Goal: Task Accomplishment & Management: Use online tool/utility

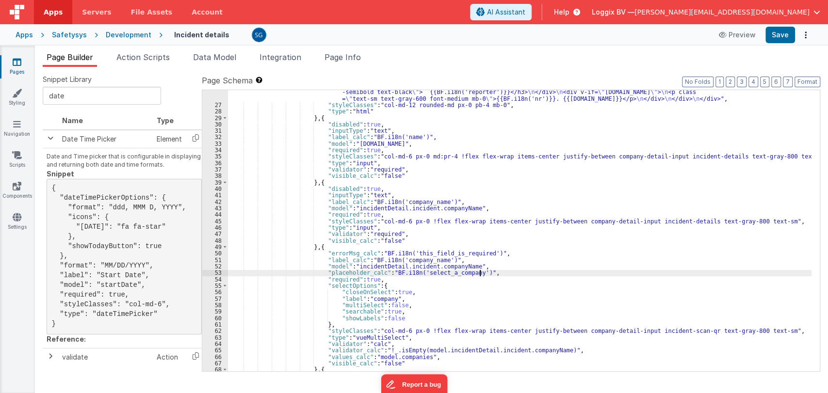
scroll to position [176, 0]
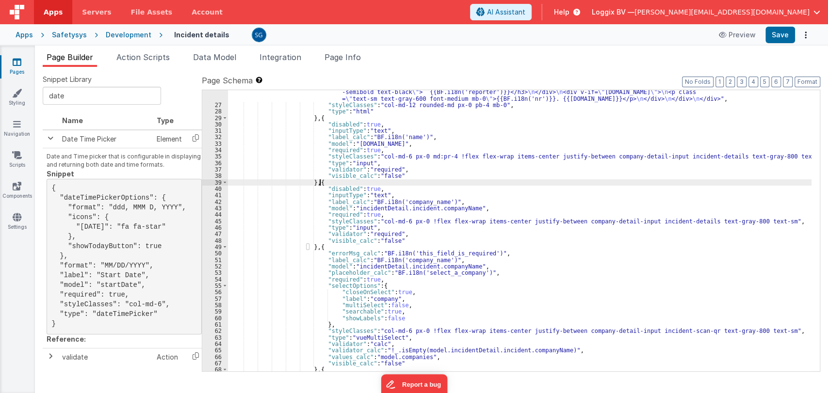
click at [421, 183] on div ""html" : "<div> \n <div class= \" flex flex-wrap items-center justify-between \…" at bounding box center [520, 235] width 584 height 307
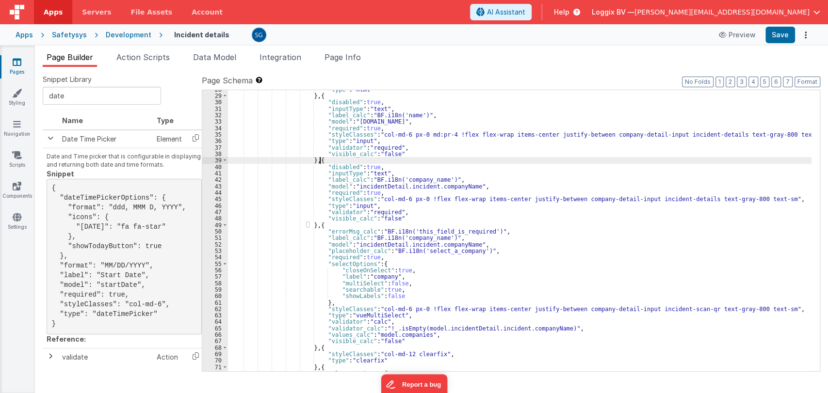
scroll to position [196, 0]
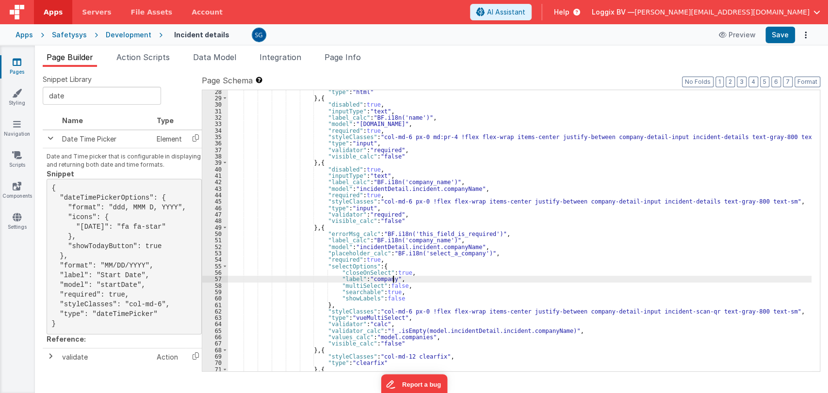
click at [454, 281] on div ""type" : "html" } , { "disabled" : true , "inputType" : "text" , "label_calc" :…" at bounding box center [520, 236] width 584 height 294
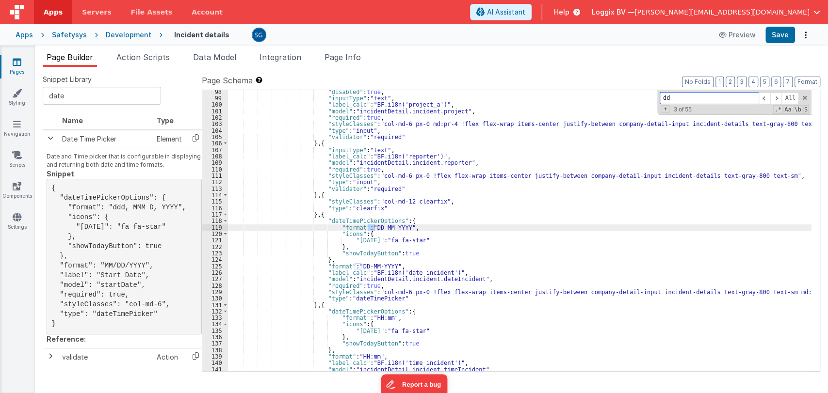
scroll to position [648, 0]
type input "dd"
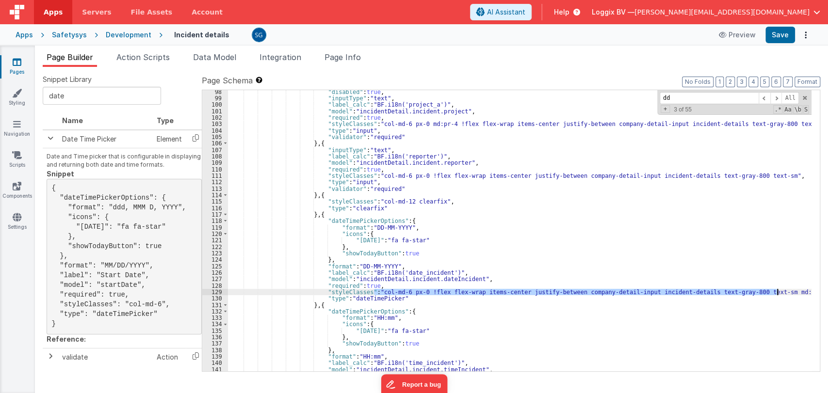
drag, startPoint x: 375, startPoint y: 293, endPoint x: 778, endPoint y: 290, distance: 403.2
click at [778, 290] on div ""disabled" : true , "inputType" : "text" , "label_calc" : "BF.i18n('project_a')…" at bounding box center [520, 236] width 584 height 294
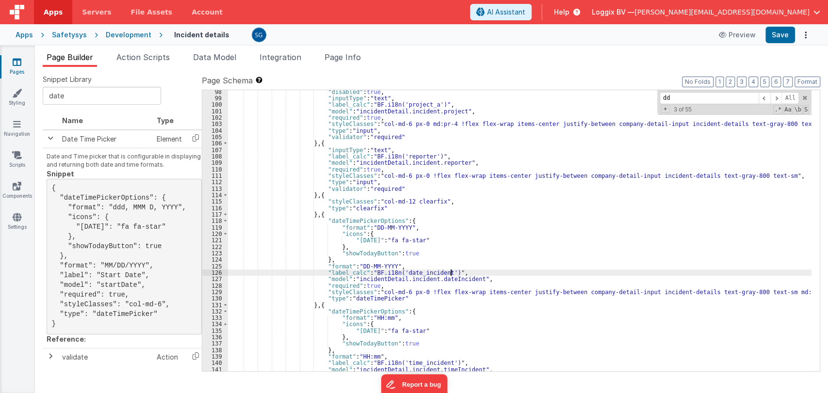
click at [496, 275] on div ""disabled" : true , "inputType" : "text" , "label_calc" : "BF.i18n('project_a')…" at bounding box center [520, 236] width 584 height 294
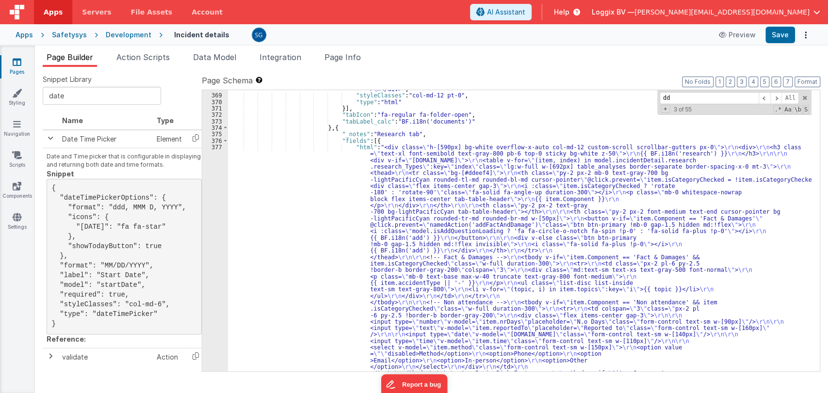
scroll to position [3930, 0]
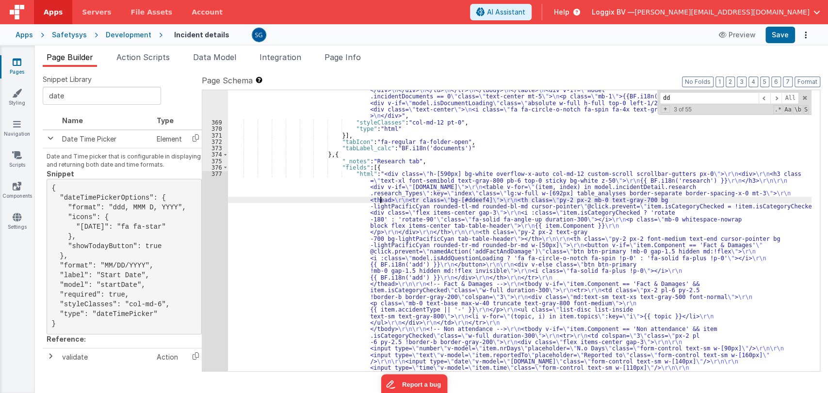
click at [379, 203] on div ""html" : "<div :class= \" (!model.incidentDetail.incident.id || model.isDocumen…" at bounding box center [520, 282] width 584 height 753
click at [214, 175] on div "377" at bounding box center [215, 300] width 26 height 259
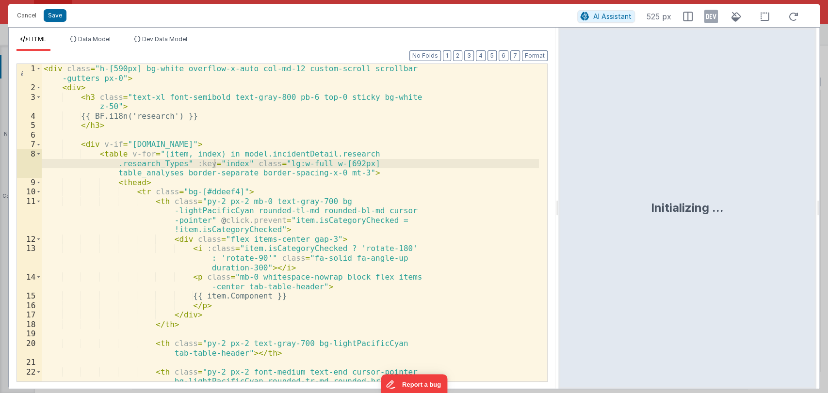
drag, startPoint x: 410, startPoint y: 208, endPoint x: 563, endPoint y: 205, distance: 152.4
click at [563, 205] on html "Cancel Save AI Assistant 525 px HTML Data Model Dev Data Model Format 7 6 5 4 3…" at bounding box center [414, 196] width 828 height 393
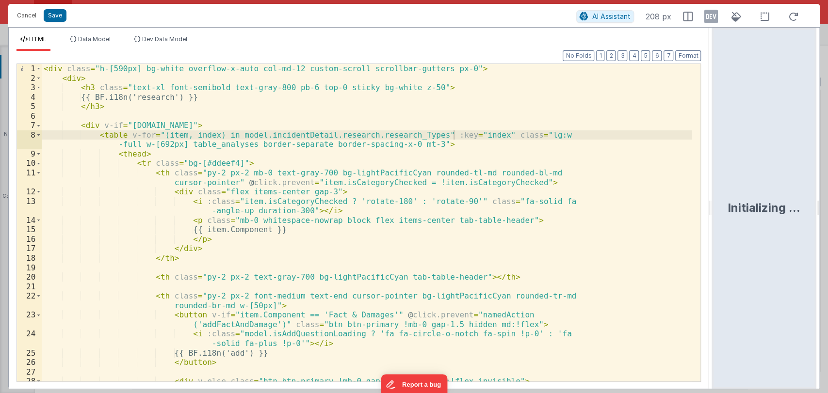
drag, startPoint x: 561, startPoint y: 208, endPoint x: 729, endPoint y: 211, distance: 168.4
click at [729, 211] on html "Cancel Save AI Assistant 208 px HTML Data Model Dev Data Model Format 7 6 5 4 3…" at bounding box center [414, 196] width 828 height 393
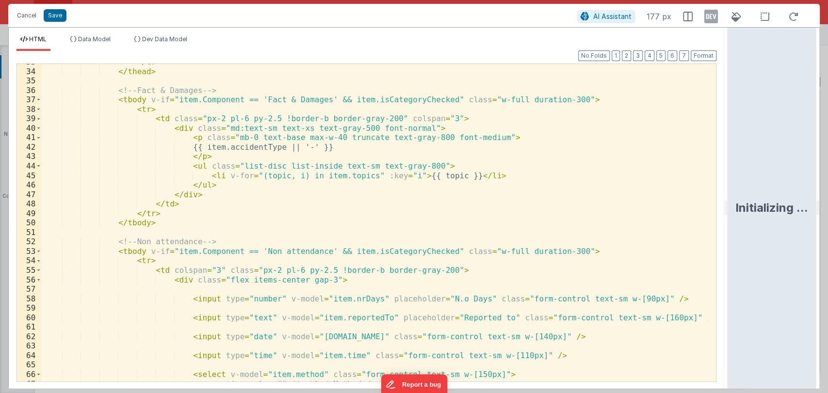
scroll to position [430, 0]
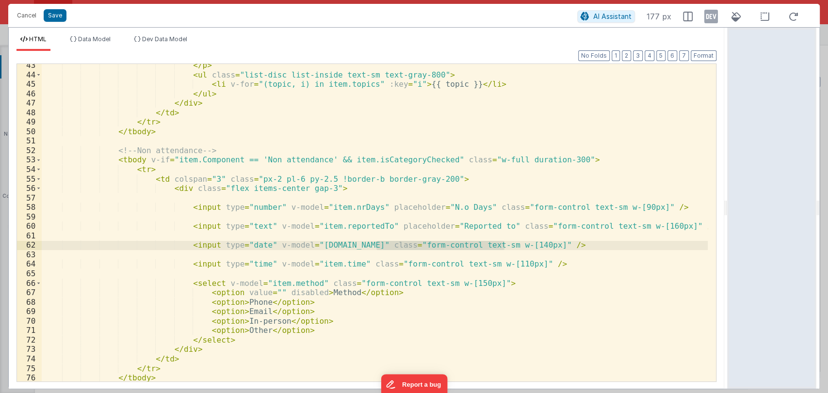
drag, startPoint x: 503, startPoint y: 245, endPoint x: 377, endPoint y: 245, distance: 125.2
click at [377, 245] on div "</ p > < ul class = "list-disc list-inside text-sm text-gray-800" > < li v-for …" at bounding box center [375, 229] width 667 height 337
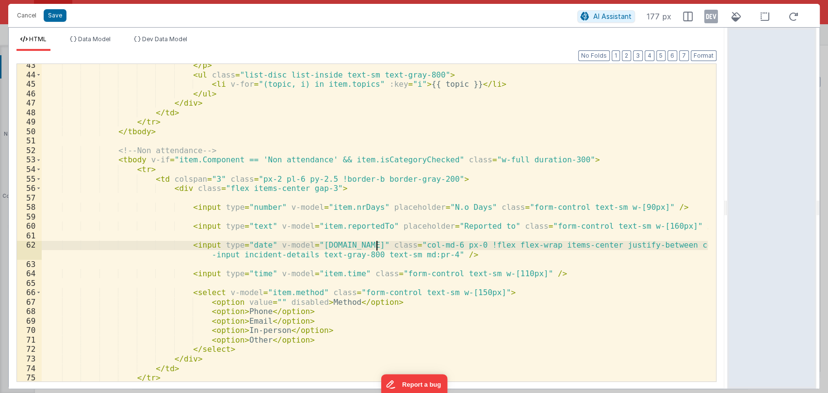
click at [375, 245] on div "</ p > < ul class = "list-disc list-inside text-sm text-gray-800" > < li v-for …" at bounding box center [375, 229] width 667 height 337
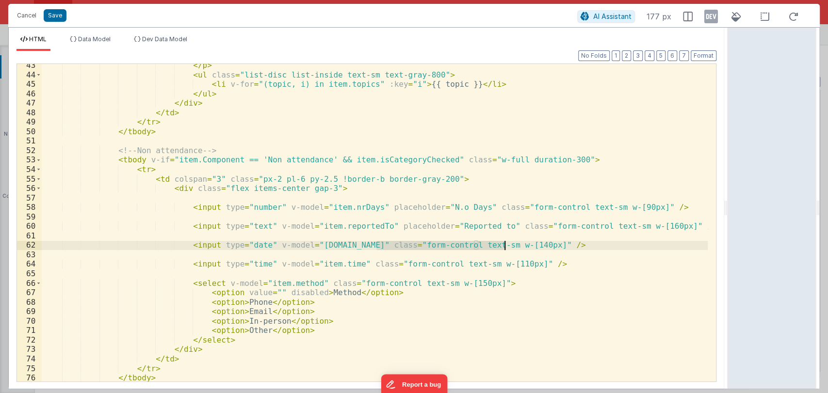
click at [505, 248] on div "</ p > < ul class = "list-disc list-inside text-sm text-gray-800" > < li v-for …" at bounding box center [375, 223] width 666 height 318
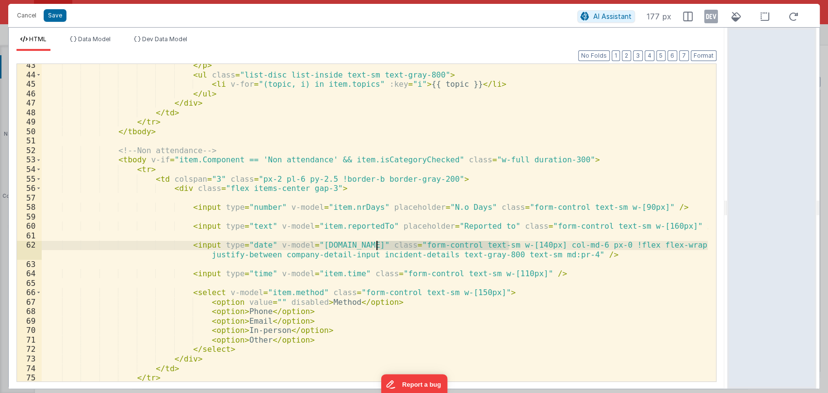
drag, startPoint x: 507, startPoint y: 245, endPoint x: 377, endPoint y: 242, distance: 130.1
click at [377, 242] on div "</ p > < ul class = "list-disc list-inside text-sm text-gray-800" > < li v-for …" at bounding box center [375, 229] width 667 height 337
click at [710, 57] on button "Format" at bounding box center [704, 55] width 26 height 11
click at [48, 19] on button "Save" at bounding box center [55, 15] width 23 height 13
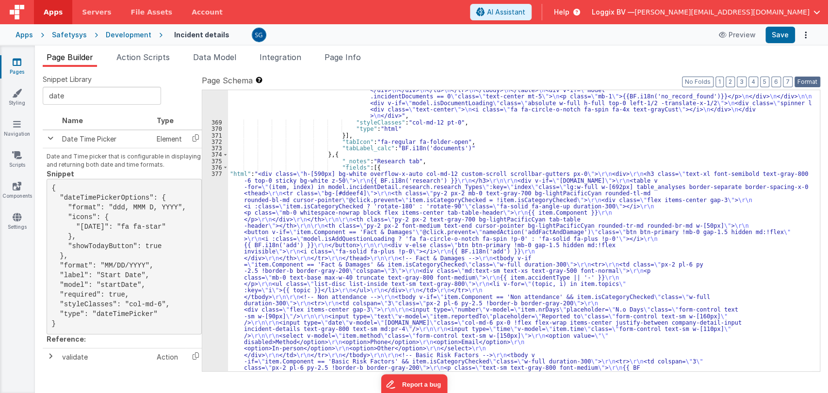
click at [805, 77] on button "Format" at bounding box center [808, 82] width 26 height 11
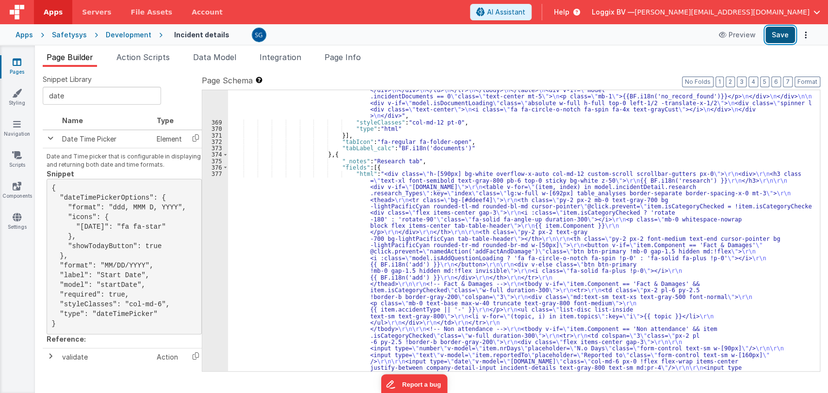
click at [781, 32] on button "Save" at bounding box center [781, 35] width 30 height 16
click at [217, 174] on div "377" at bounding box center [215, 303] width 26 height 265
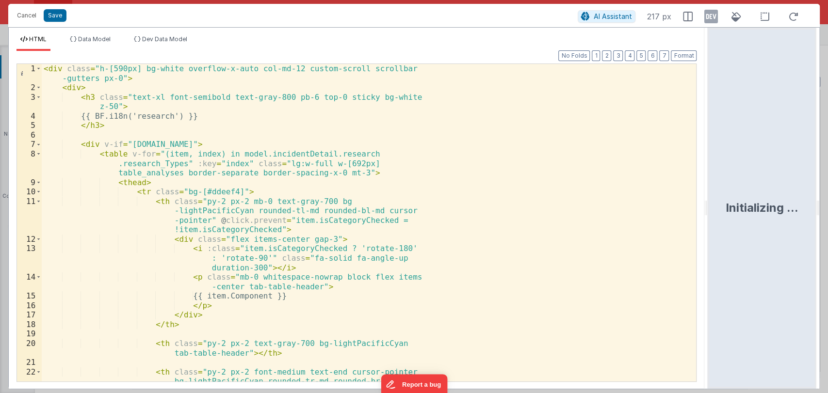
drag, startPoint x: 411, startPoint y: 215, endPoint x: 722, endPoint y: 213, distance: 311.0
click at [722, 213] on html "Cancel Save AI Assistant 217 px HTML Data Model Dev Data Model Format 7 6 5 4 3…" at bounding box center [414, 196] width 828 height 393
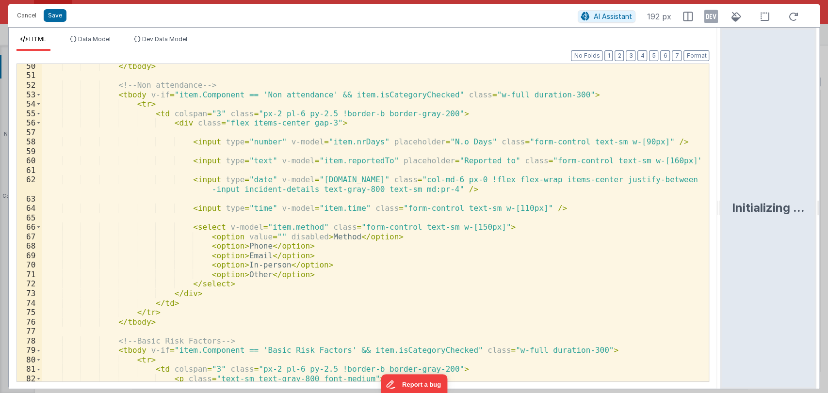
scroll to position [495, 0]
click at [376, 179] on div "</ tbody > <!-- Non attendance --> < tbody v-if = "item.Component == 'Non atten…" at bounding box center [371, 230] width 659 height 337
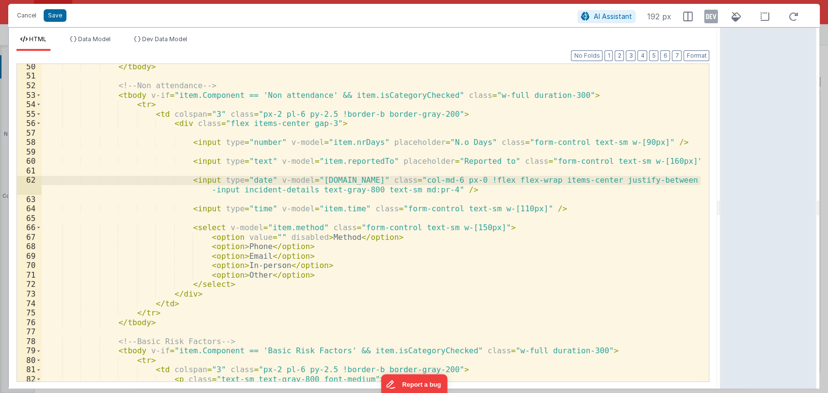
paste textarea
click at [685, 55] on button "Format" at bounding box center [697, 55] width 26 height 11
click at [54, 18] on button "Save" at bounding box center [55, 15] width 23 height 13
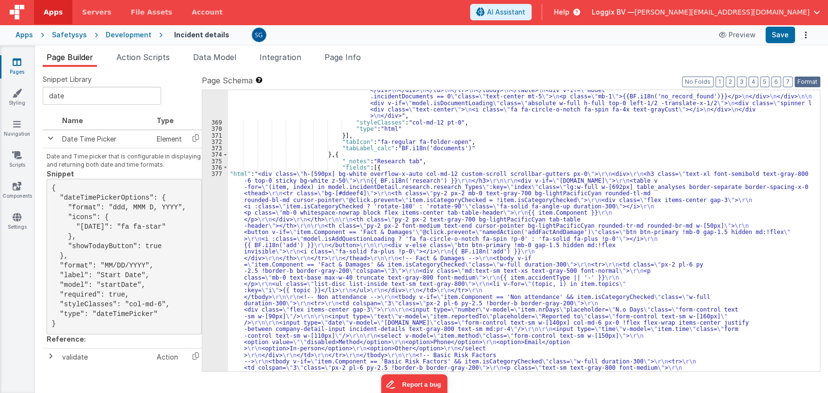
click at [810, 85] on button "Format" at bounding box center [808, 82] width 26 height 11
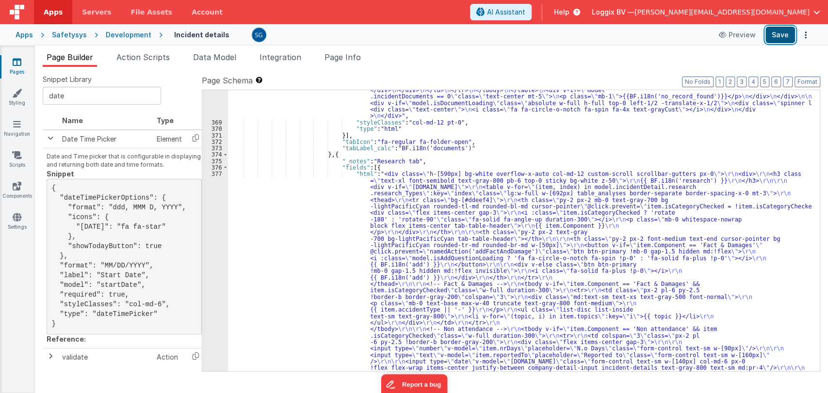
click at [774, 31] on button "Save" at bounding box center [781, 35] width 30 height 16
click at [216, 173] on div "377" at bounding box center [215, 303] width 26 height 265
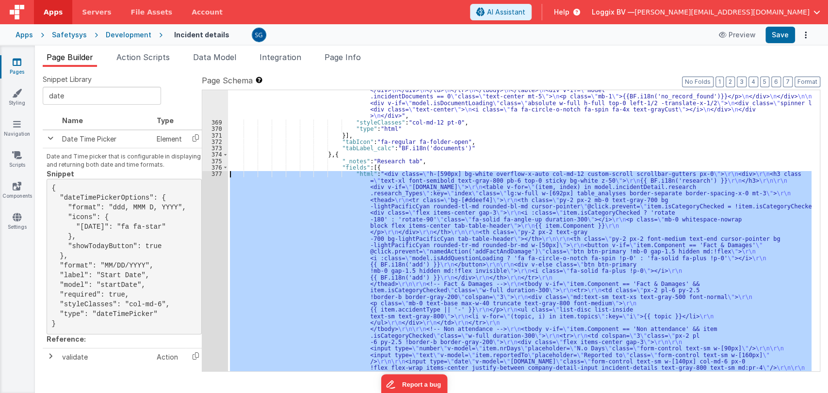
click at [216, 173] on div "377" at bounding box center [215, 303] width 26 height 265
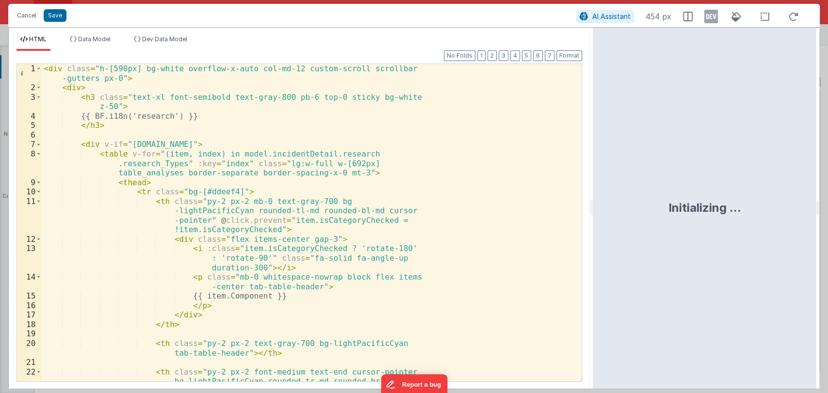
drag, startPoint x: 413, startPoint y: 211, endPoint x: 594, endPoint y: 207, distance: 181.5
click at [594, 207] on html "Cancel Save AI Assistant 454 px HTML Data Model Dev Data Model Format 7 6 5 4 3…" at bounding box center [414, 196] width 828 height 393
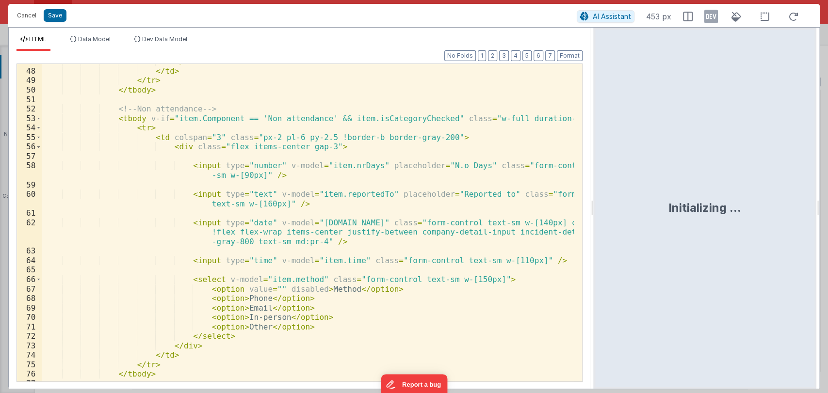
scroll to position [500, 0]
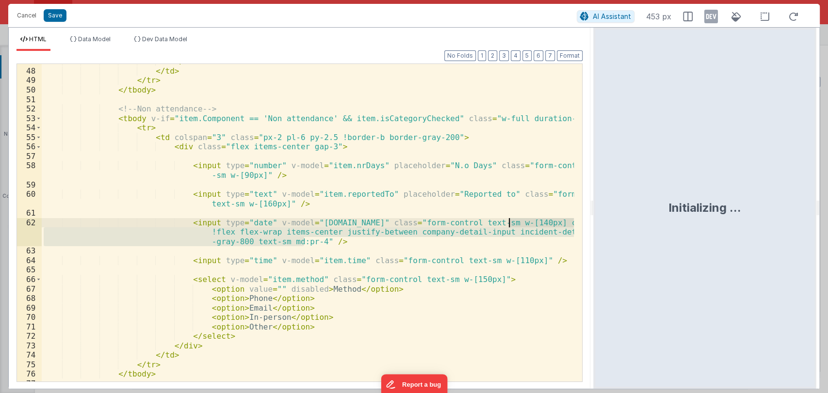
drag, startPoint x: 303, startPoint y: 240, endPoint x: 509, endPoint y: 224, distance: 207.3
click at [509, 224] on div "</ div > </ td > </ tr > </ tbody > <!-- Non attendance --> < tbody v-if = "ite…" at bounding box center [308, 225] width 533 height 337
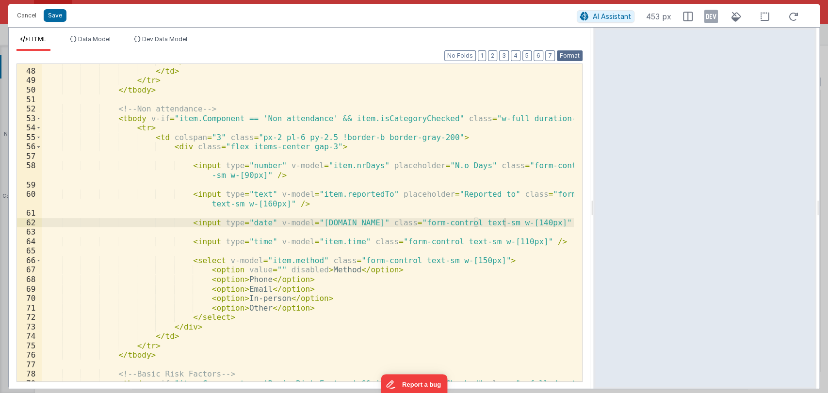
click at [576, 56] on button "Format" at bounding box center [570, 55] width 26 height 11
click at [52, 16] on button "Save" at bounding box center [55, 15] width 23 height 13
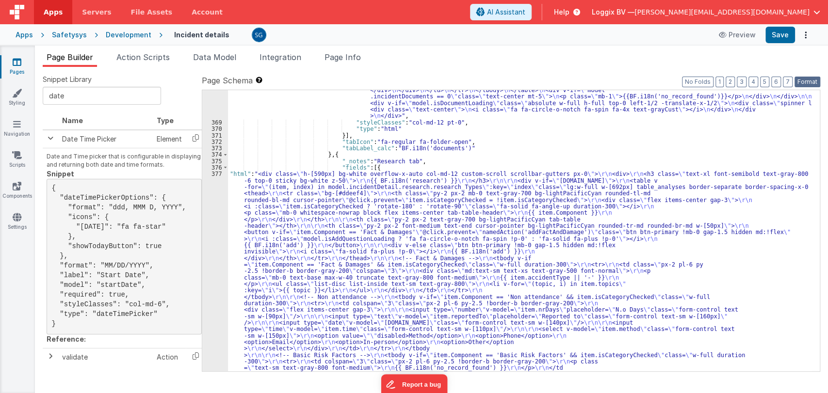
click at [810, 84] on button "Format" at bounding box center [808, 82] width 26 height 11
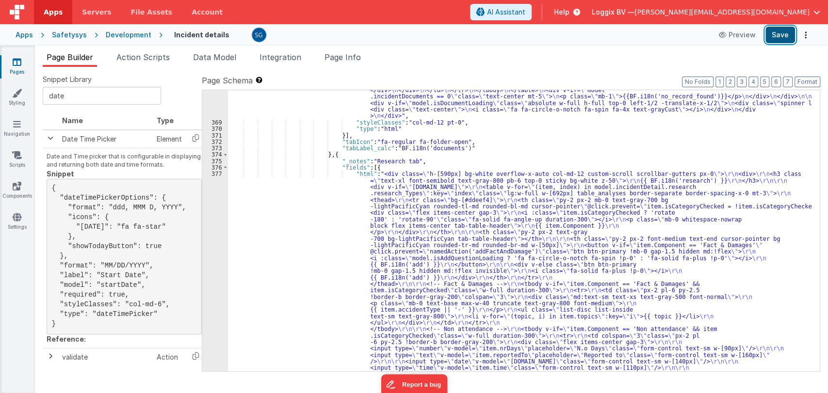
click at [776, 37] on button "Save" at bounding box center [781, 35] width 30 height 16
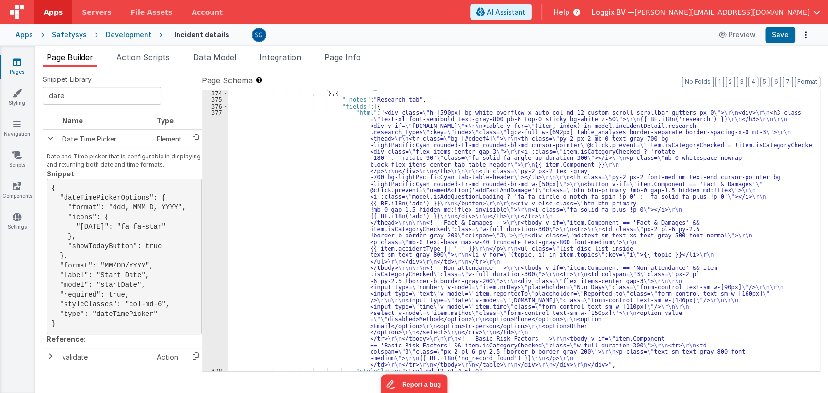
scroll to position [3950, 0]
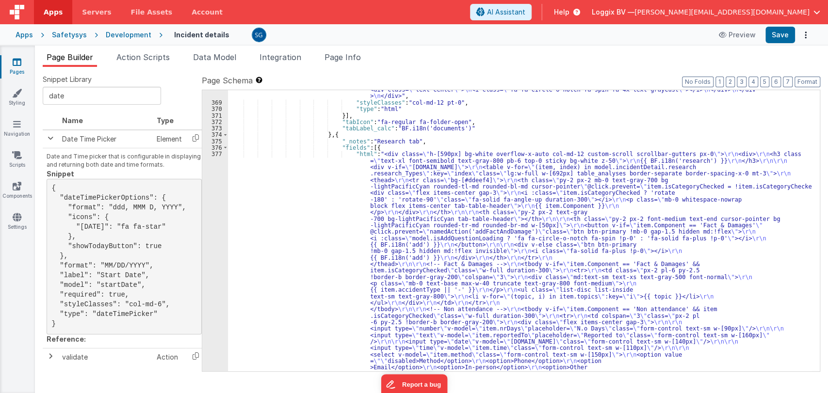
click at [212, 164] on div "377" at bounding box center [215, 280] width 26 height 259
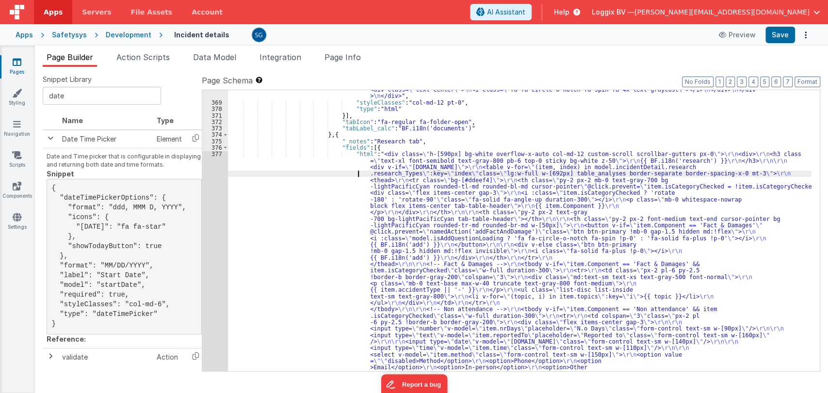
click at [261, 174] on div ""html" : "<div :class= \" (!model.incidentDetail.incident.id || model.isDocumen…" at bounding box center [520, 262] width 584 height 753
click at [218, 153] on div "377" at bounding box center [215, 280] width 26 height 259
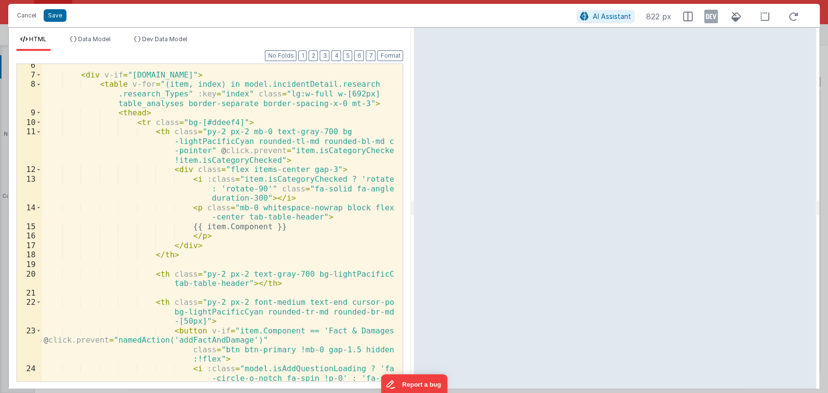
scroll to position [70, 0]
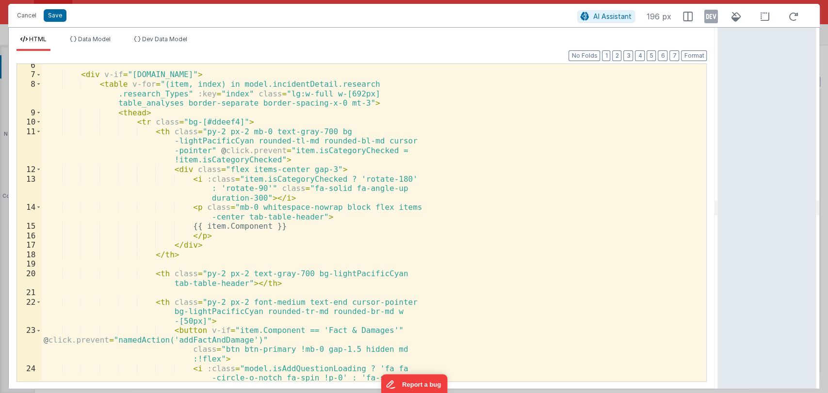
drag, startPoint x: 413, startPoint y: 202, endPoint x: 725, endPoint y: 176, distance: 313.1
click at [725, 176] on html "Cancel Save AI Assistant 196 px HTML Data Model Dev Data Model Format 7 6 5 4 3…" at bounding box center [414, 196] width 828 height 393
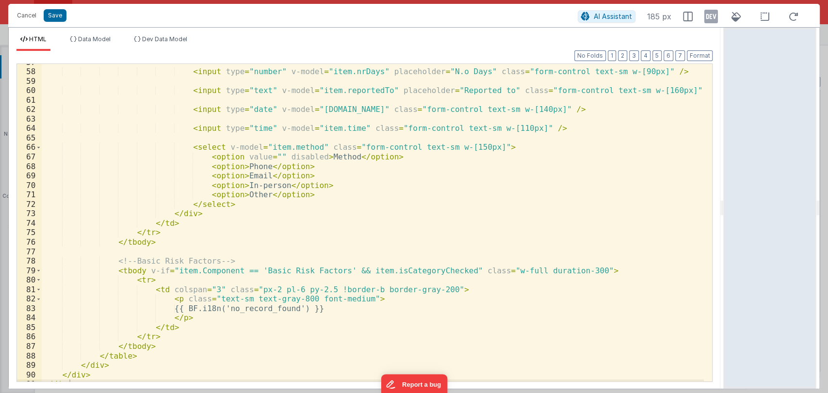
scroll to position [574, 0]
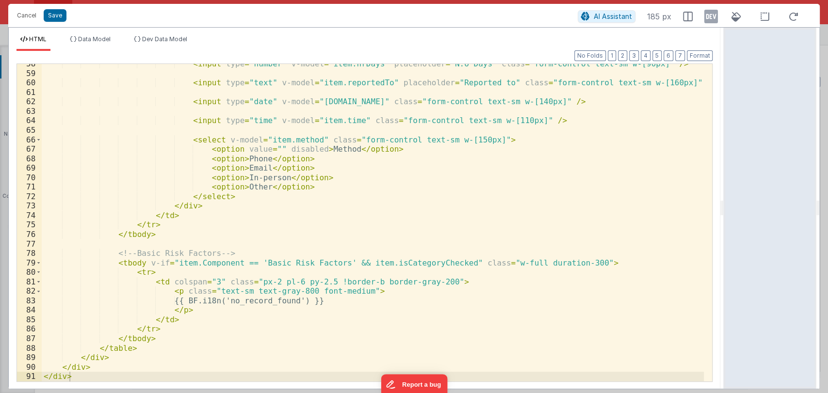
click at [294, 195] on div "< input type = "number" v-model = "item.nrDays" placeholder = "N.o Days" class …" at bounding box center [373, 227] width 663 height 337
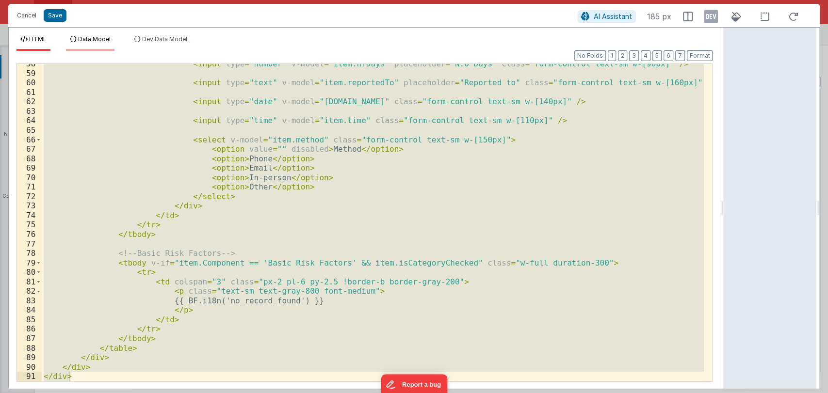
click at [106, 43] on li "Data Model" at bounding box center [90, 43] width 49 height 16
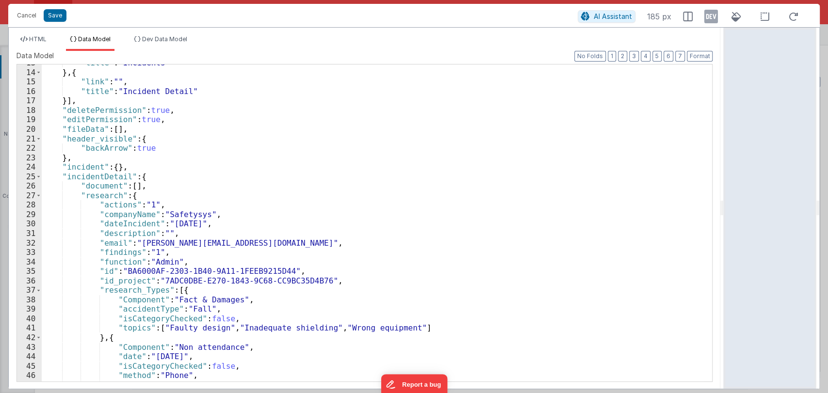
scroll to position [242, 0]
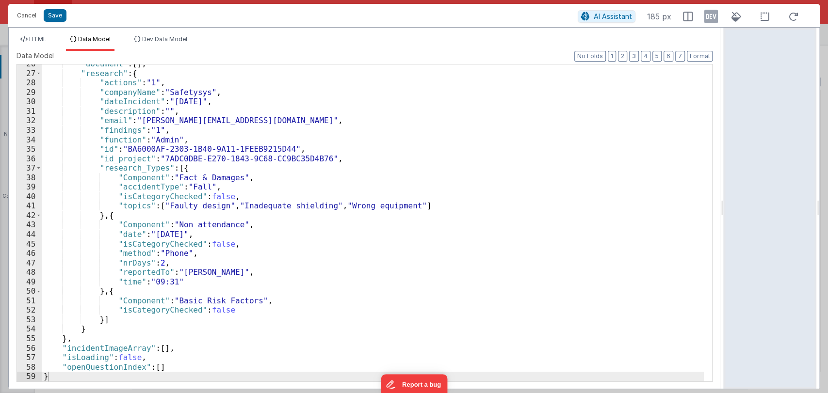
click at [289, 242] on div ""document" : [ ] , "research" : { "actions" : "1" , "companyName" : "Safetysys"…" at bounding box center [373, 227] width 663 height 336
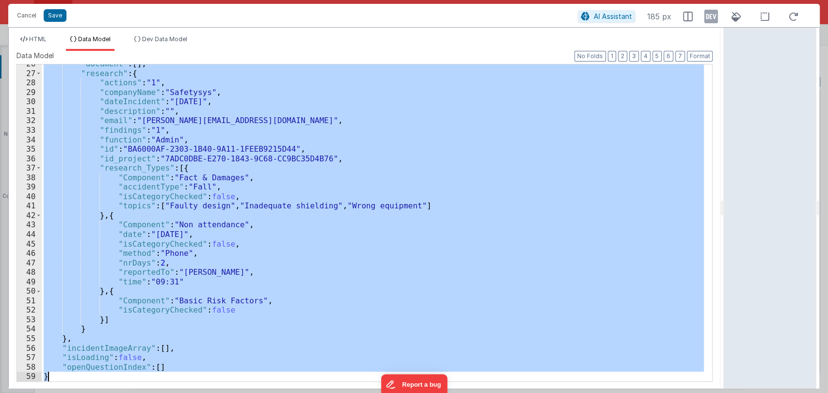
click at [226, 215] on div ""document" : [ ] , "research" : { "actions" : "1" , "companyName" : "Safetysys"…" at bounding box center [373, 223] width 662 height 317
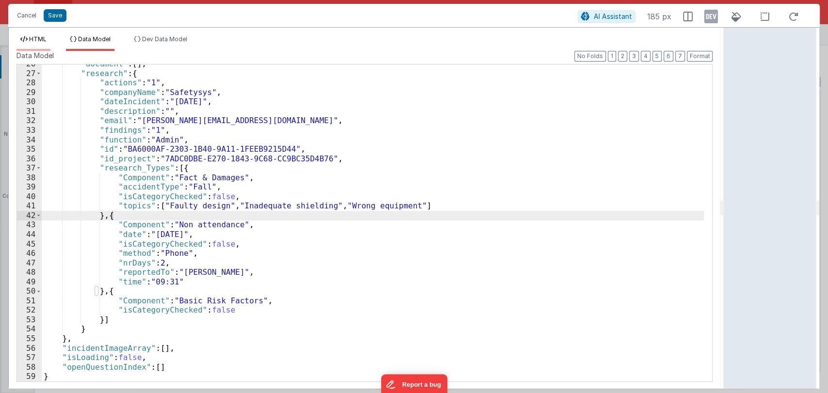
click at [41, 38] on span "HTML" at bounding box center [37, 38] width 17 height 7
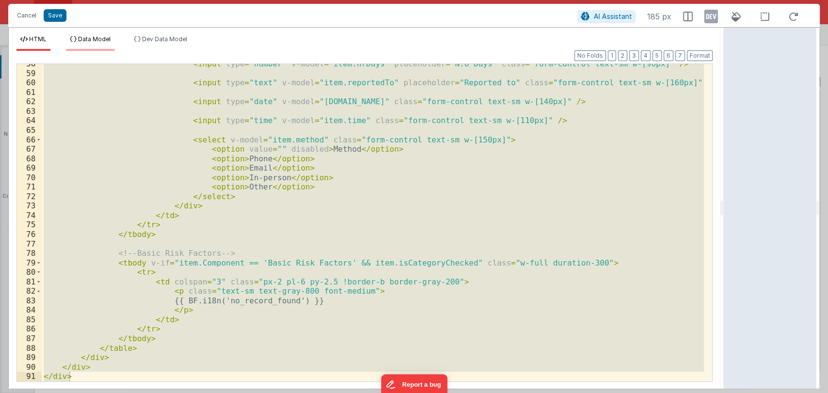
click at [92, 36] on span "Data Model" at bounding box center [94, 38] width 33 height 7
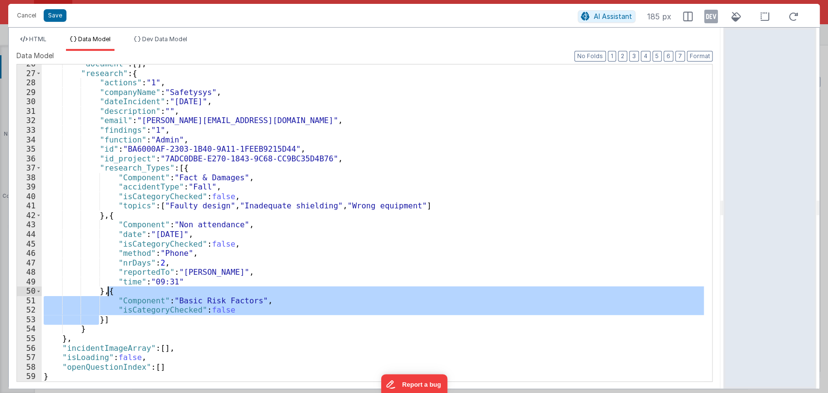
drag, startPoint x: 100, startPoint y: 318, endPoint x: 109, endPoint y: 293, distance: 26.7
click at [109, 293] on div ""document" : [ ] , "research" : { "actions" : "1" , "companyName" : "Safetysys"…" at bounding box center [373, 227] width 663 height 336
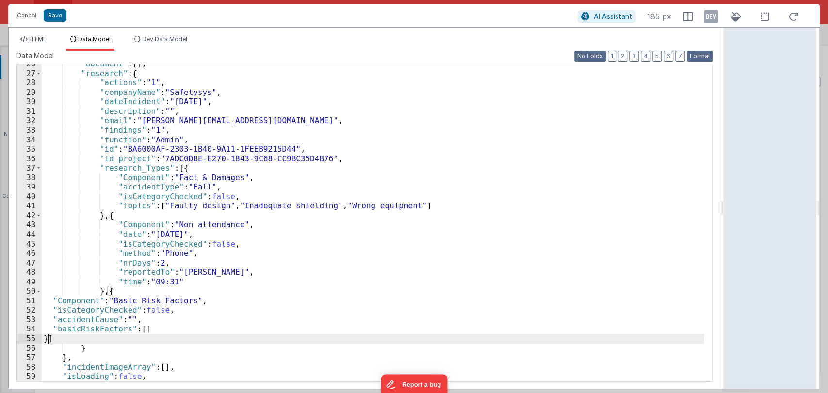
drag, startPoint x: 699, startPoint y: 53, endPoint x: 599, endPoint y: 53, distance: 99.9
click at [699, 52] on button "Format" at bounding box center [700, 56] width 26 height 11
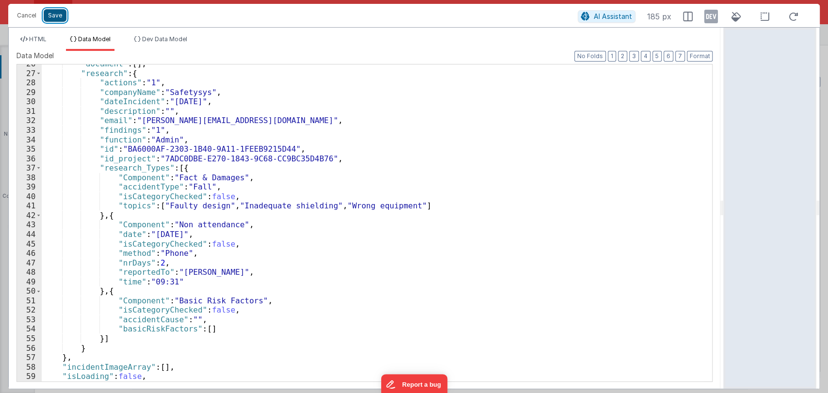
click at [62, 13] on button "Save" at bounding box center [55, 15] width 23 height 13
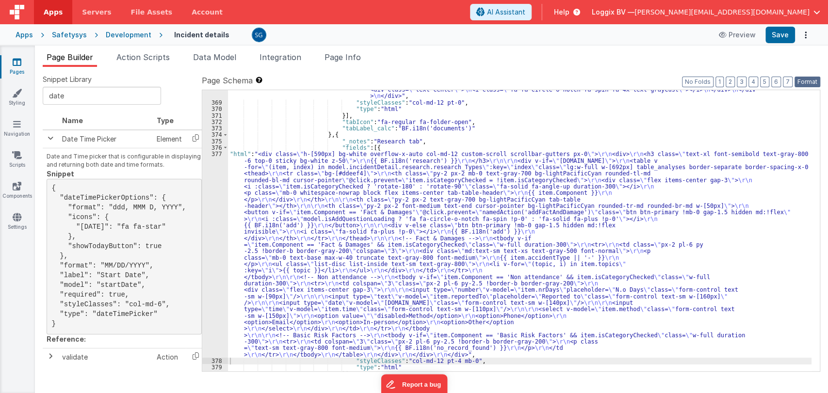
click at [801, 81] on button "Format" at bounding box center [808, 82] width 26 height 11
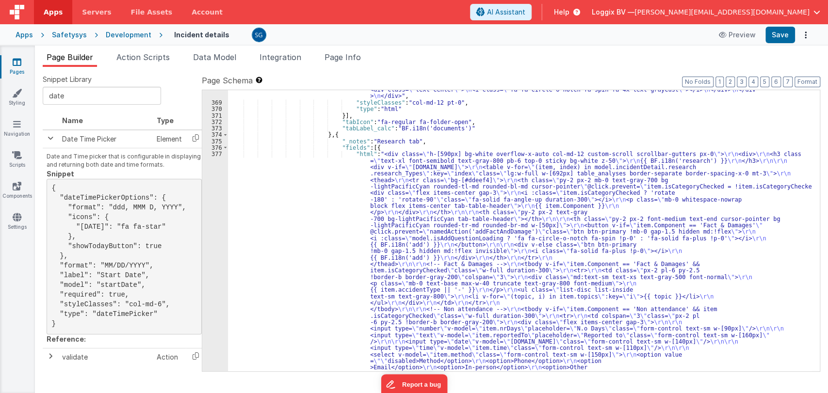
click at [221, 154] on div "377" at bounding box center [215, 280] width 26 height 259
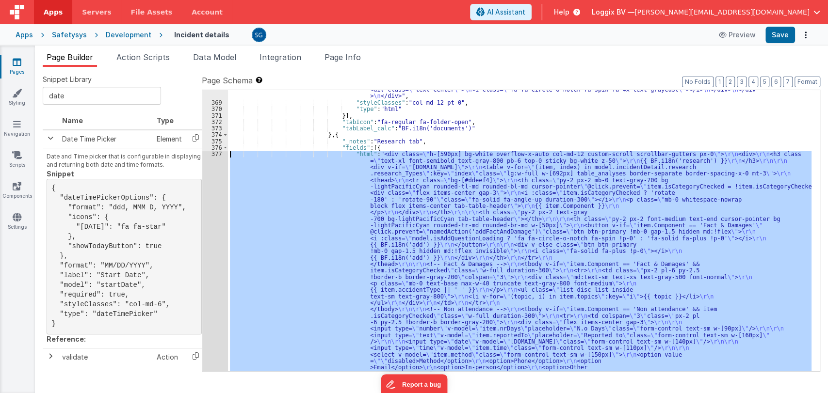
click at [221, 154] on div "377" at bounding box center [215, 280] width 26 height 259
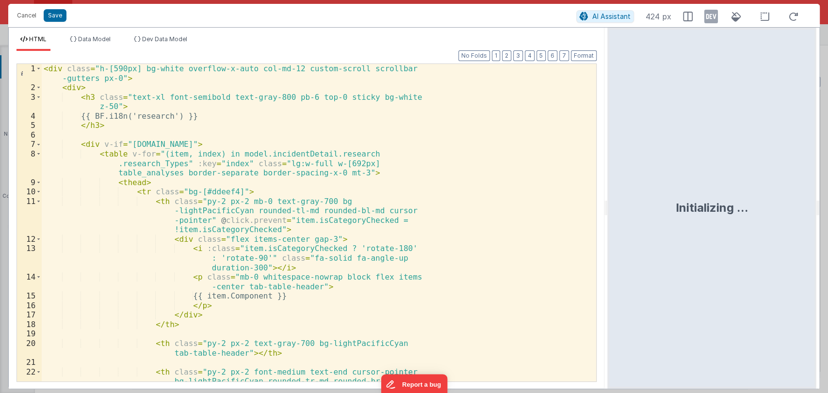
drag, startPoint x: 411, startPoint y: 212, endPoint x: 608, endPoint y: 193, distance: 197.9
click at [608, 193] on html "Cancel Save AI Assistant 424 px HTML Data Model Dev Data Model Format 7 6 5 4 3…" at bounding box center [414, 196] width 828 height 393
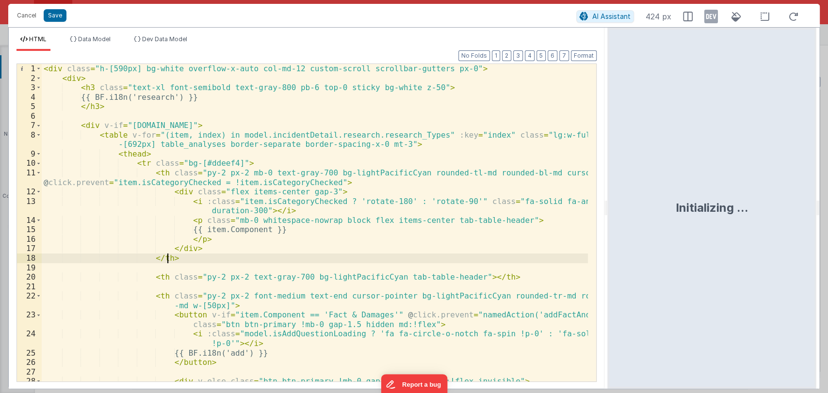
click at [377, 260] on div "< div class = "h-[590px] bg-white overflow-x-auto col-md-12 custom-scroll scrol…" at bounding box center [315, 232] width 546 height 337
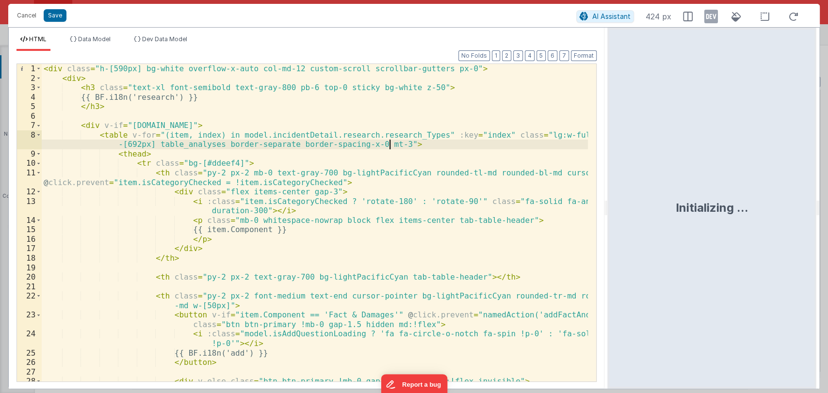
click at [476, 147] on div "< div class = "h-[590px] bg-white overflow-x-auto col-md-12 custom-scroll scrol…" at bounding box center [315, 232] width 546 height 337
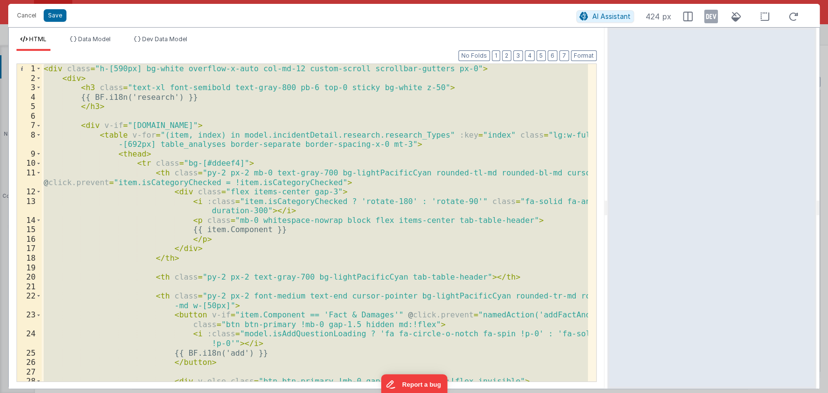
click at [289, 215] on div "< div class = "h-[590px] bg-white overflow-x-auto col-md-12 custom-scroll scrol…" at bounding box center [315, 223] width 546 height 318
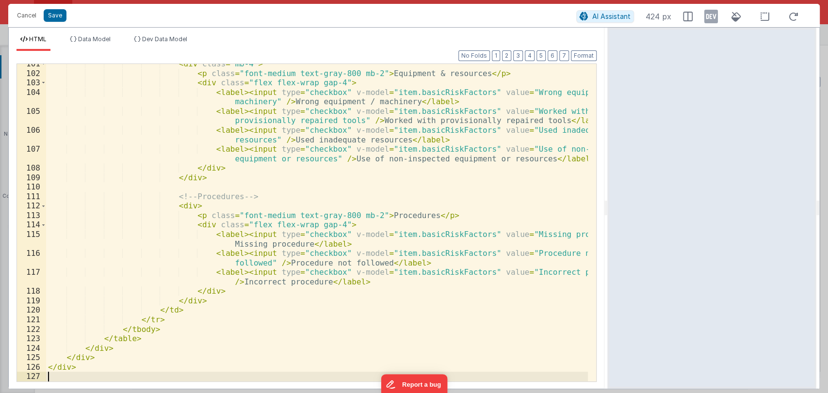
scroll to position [1058, 0]
click at [583, 60] on div "Format 7 6 5 4 3 2 1 No Folds 101 102 103 104 105 106 107 108 109 110 111 112 1…" at bounding box center [306, 216] width 580 height 330
click at [583, 60] on button "Format" at bounding box center [584, 55] width 26 height 11
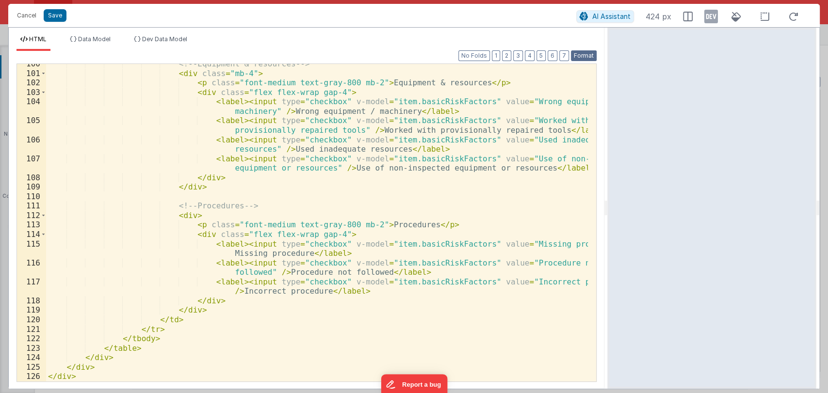
scroll to position [1048, 0]
click at [54, 17] on button "Save" at bounding box center [55, 15] width 23 height 13
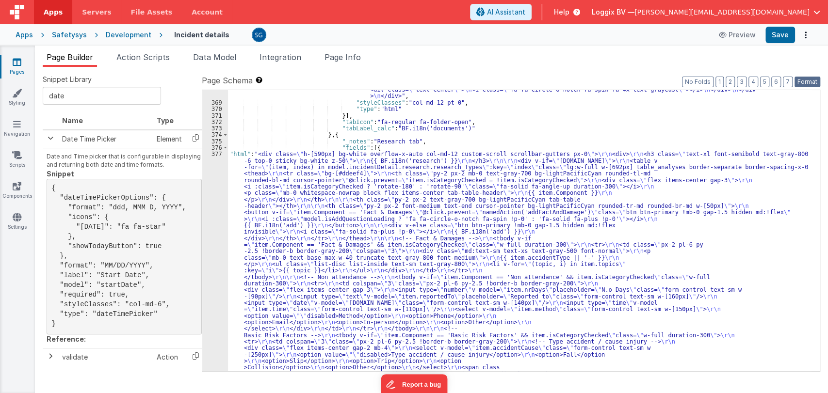
click at [802, 82] on button "Format" at bounding box center [808, 82] width 26 height 11
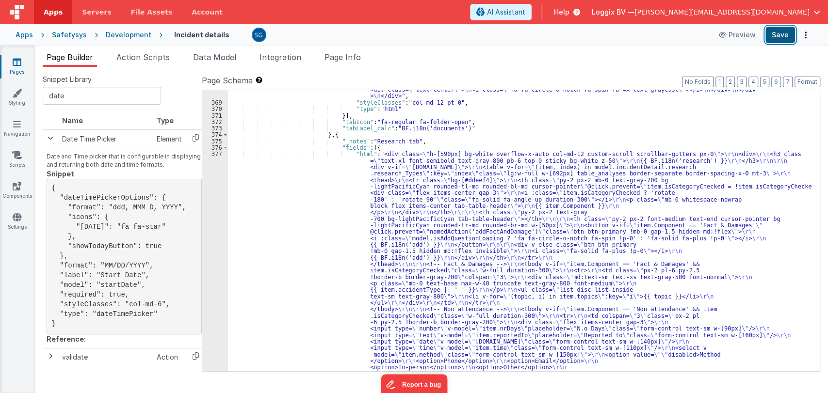
click at [781, 39] on button "Save" at bounding box center [781, 35] width 30 height 16
click at [785, 35] on button "Save" at bounding box center [781, 35] width 30 height 16
click at [303, 160] on div ""html" : "<div :class= \" (!model.incidentDetail.incident.id || model.isDocumen…" at bounding box center [520, 347] width 584 height 922
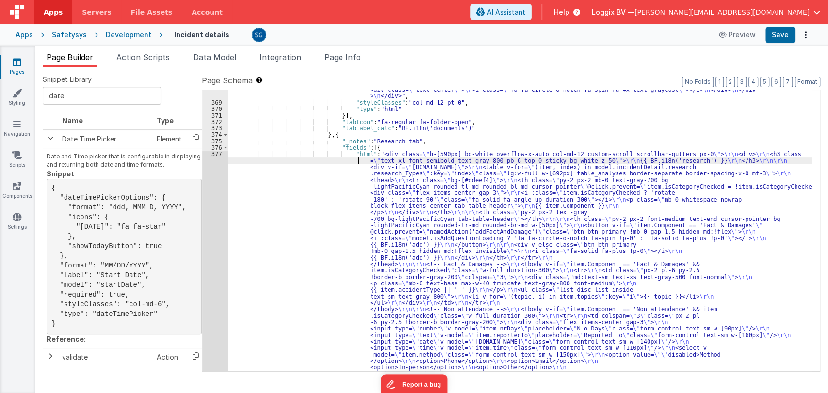
click at [217, 155] on div "377" at bounding box center [215, 364] width 26 height 427
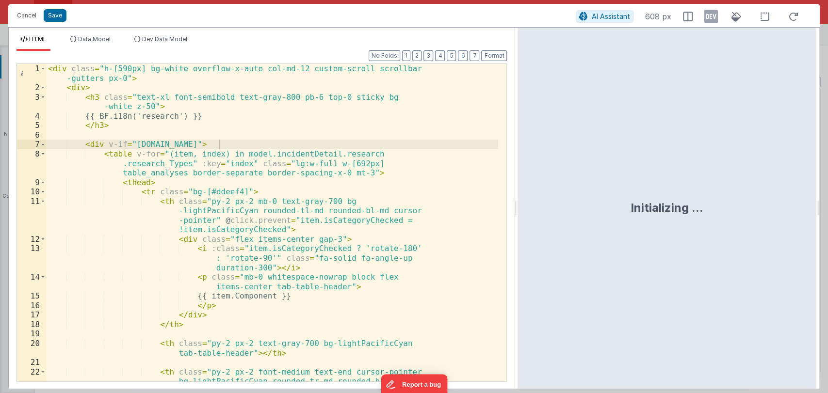
drag, startPoint x: 412, startPoint y: 213, endPoint x: 553, endPoint y: 204, distance: 141.0
click at [553, 204] on html "Cancel Save AI Assistant 608 px HTML Data Model Dev Data Model Format 7 6 5 4 3…" at bounding box center [414, 196] width 828 height 393
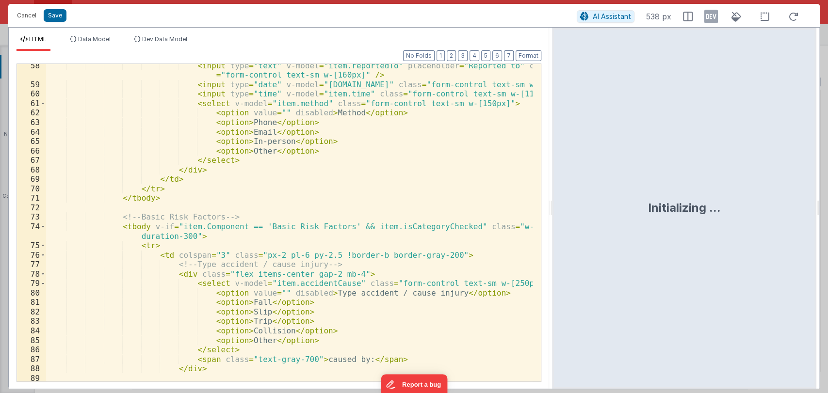
scroll to position [629, 0]
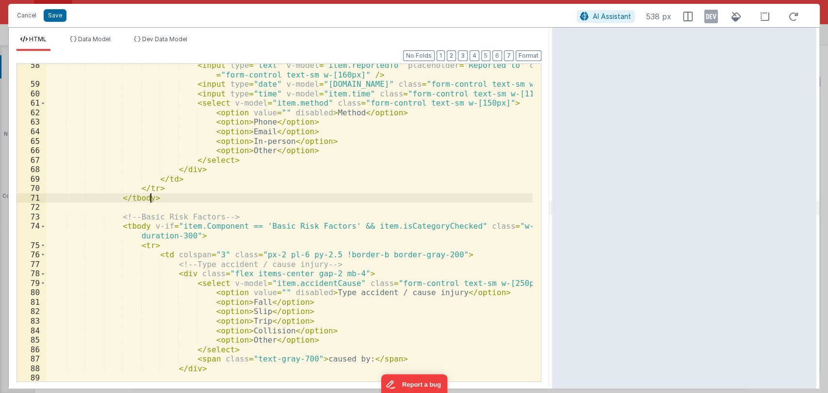
click at [293, 200] on div "< input type = "text" v-model = "item.reportedTo" placeholder = "Reported to" c…" at bounding box center [289, 234] width 487 height 346
click at [91, 43] on li "Data Model" at bounding box center [90, 43] width 49 height 16
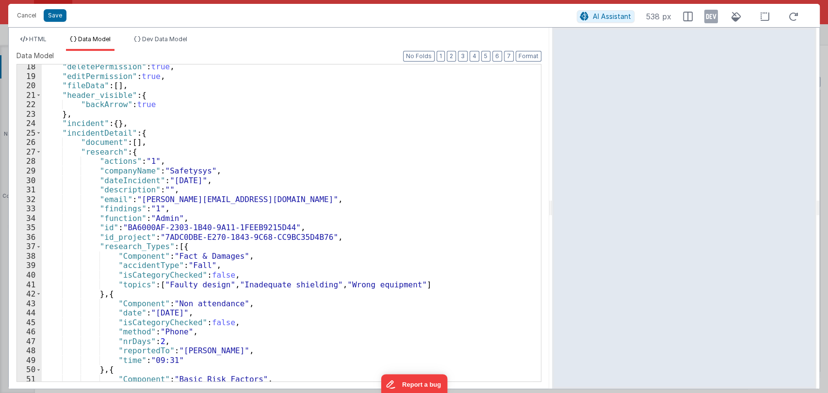
scroll to position [261, 0]
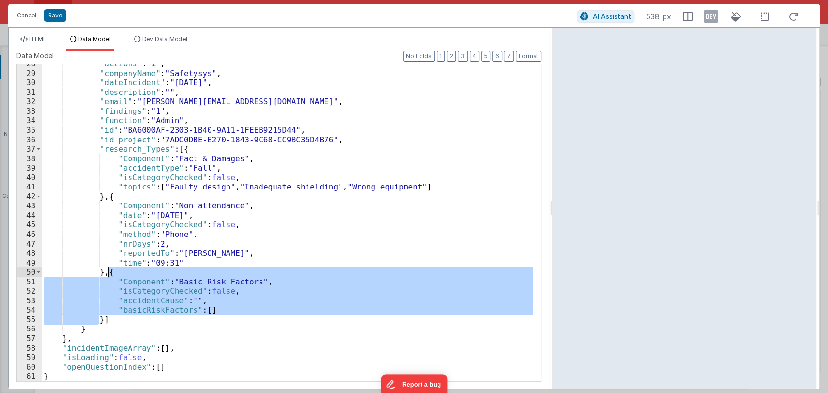
drag, startPoint x: 97, startPoint y: 319, endPoint x: 109, endPoint y: 274, distance: 46.6
click at [109, 274] on div ""actions" : "1" , "companyName" : "Safetysys" , "dateIncident" : "30-07-2025" ,…" at bounding box center [287, 227] width 491 height 336
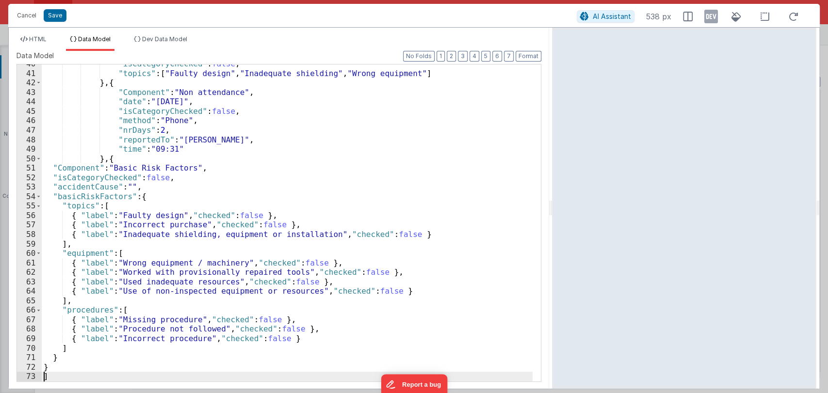
scroll to position [375, 0]
click at [524, 53] on button "Format" at bounding box center [529, 56] width 26 height 11
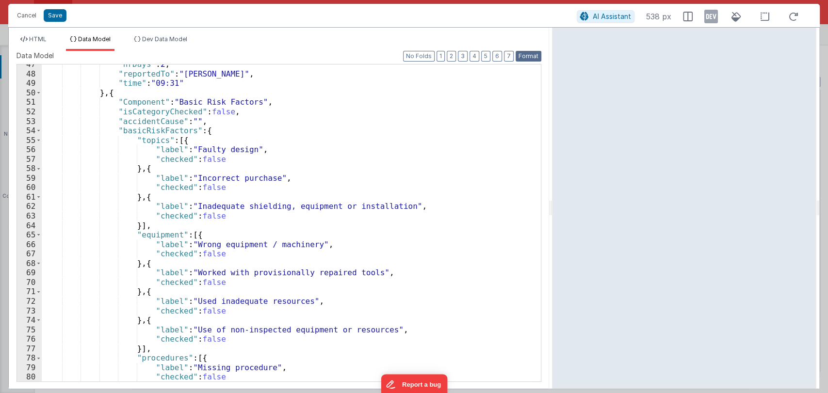
scroll to position [441, 0]
click at [50, 13] on button "Save" at bounding box center [55, 15] width 23 height 13
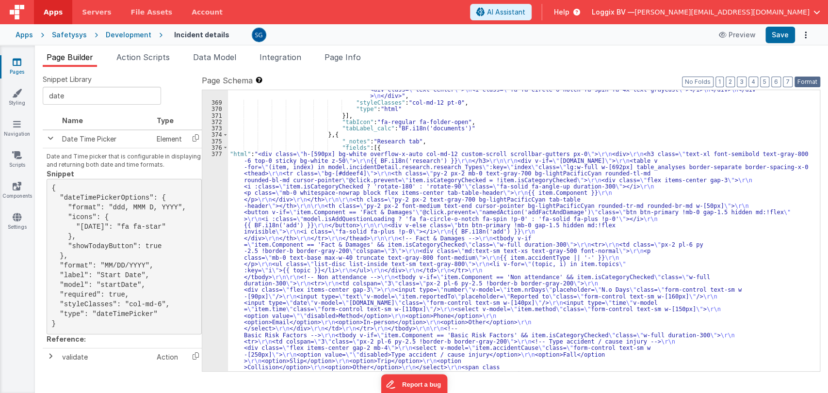
click at [803, 82] on button "Format" at bounding box center [808, 82] width 26 height 11
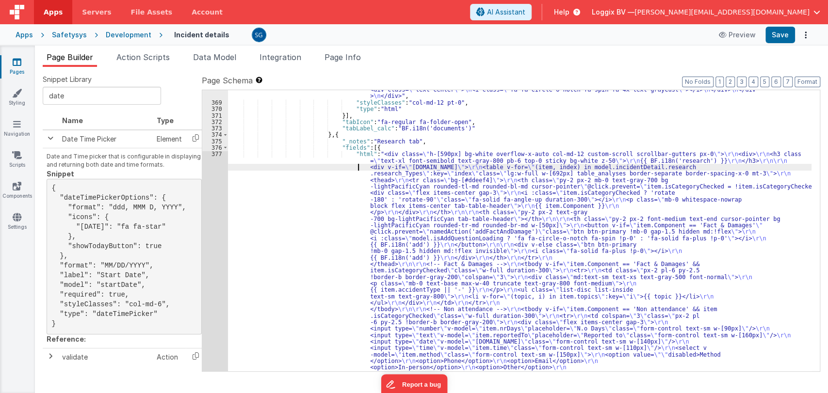
click at [353, 170] on div ""html" : "<div :class= \" (!model.incidentDetail.incident.id || model.isDocumen…" at bounding box center [520, 347] width 584 height 922
click at [206, 56] on span "Data Model" at bounding box center [214, 57] width 43 height 10
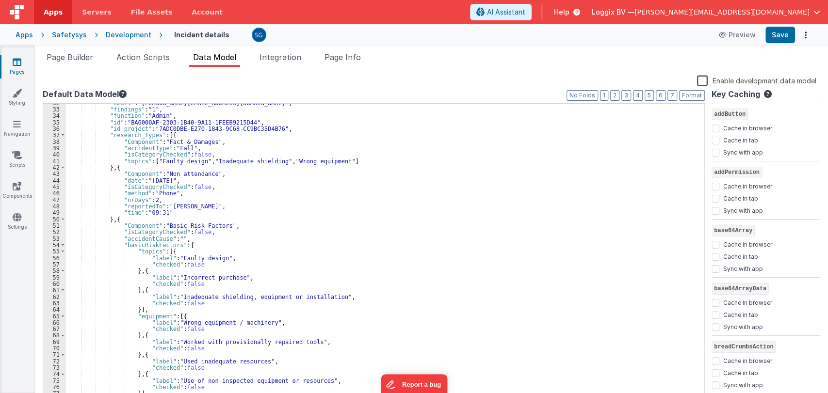
scroll to position [204, 0]
click at [65, 56] on span "Page Builder" at bounding box center [70, 57] width 47 height 10
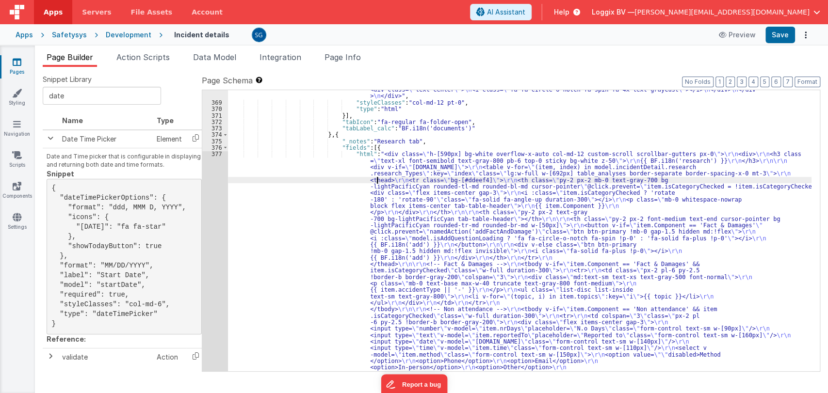
click at [376, 183] on div ""html" : "<div :class= \" (!model.incidentDetail.incident.id || model.isDocumen…" at bounding box center [520, 347] width 584 height 922
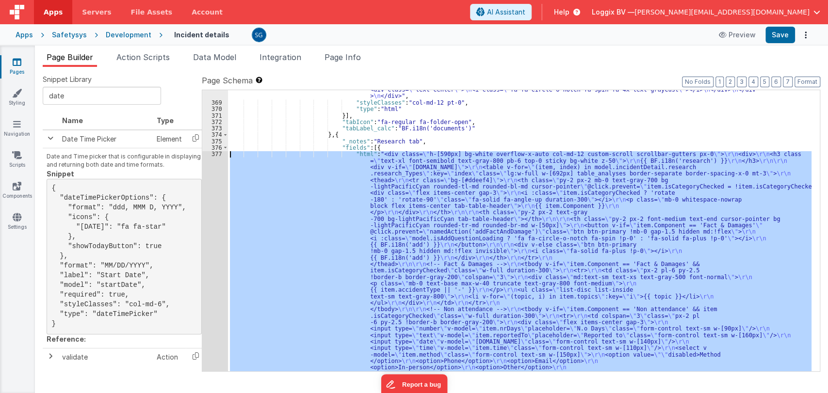
click at [219, 154] on div "377" at bounding box center [215, 364] width 26 height 427
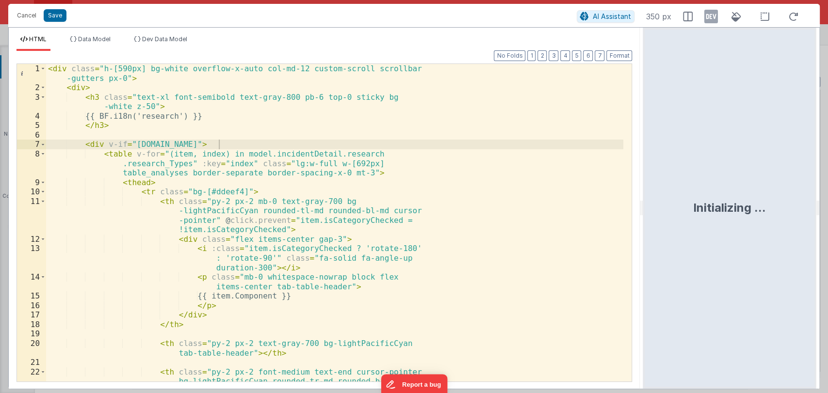
drag, startPoint x: 411, startPoint y: 203, endPoint x: 699, endPoint y: 180, distance: 288.6
click at [699, 180] on html "Cancel Save AI Assistant 350 px HTML Data Model Dev Data Model Format 7 6 5 4 3…" at bounding box center [414, 196] width 828 height 393
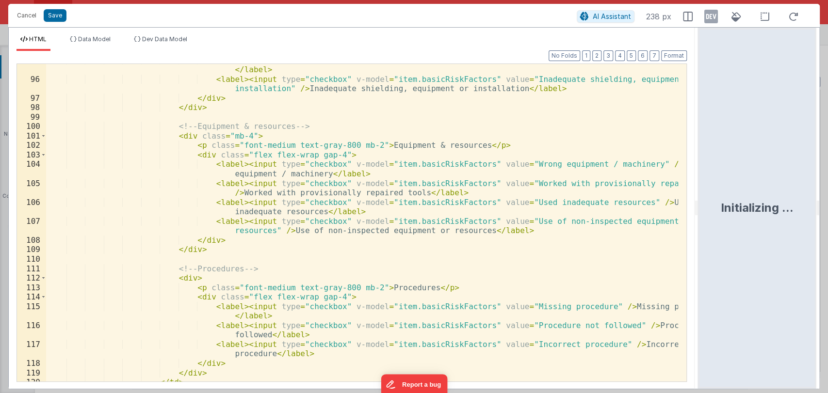
scroll to position [991, 0]
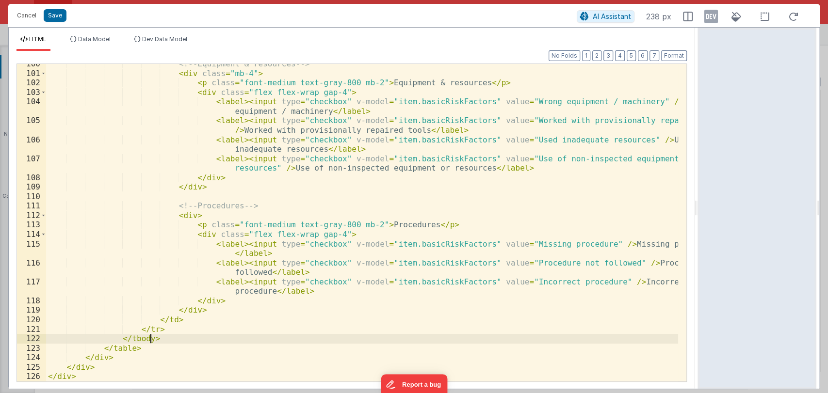
click at [158, 337] on div "<!-- Equipment & resources --> < div class = "mb-4" > < p class = "font-medium …" at bounding box center [362, 227] width 632 height 337
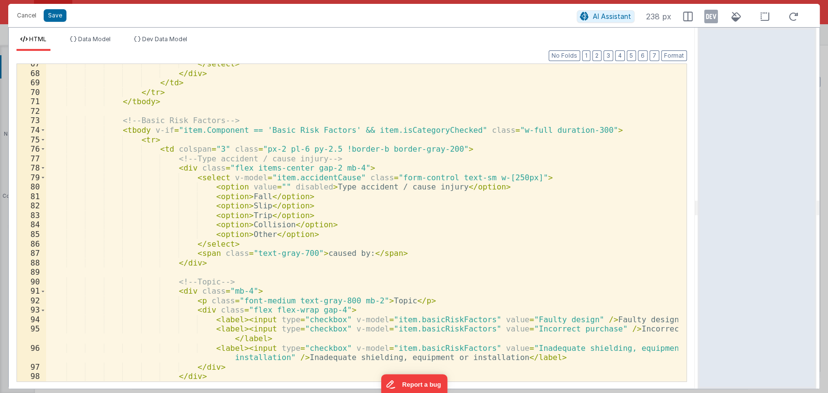
scroll to position [659, 0]
click at [42, 131] on span at bounding box center [42, 131] width 5 height 10
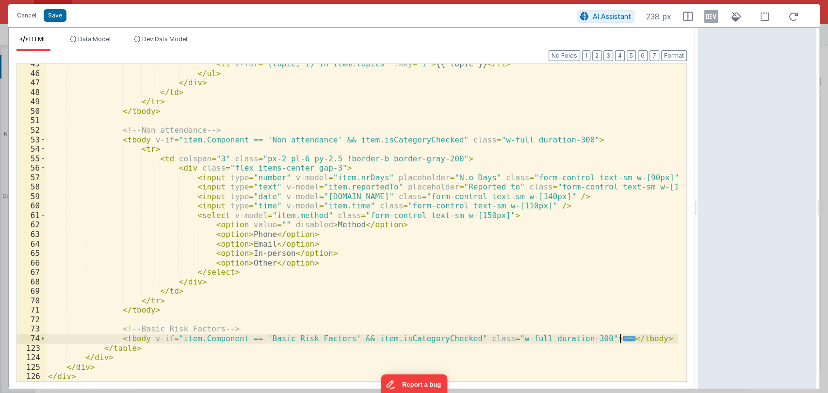
scroll to position [450, 0]
drag, startPoint x: 112, startPoint y: 340, endPoint x: 631, endPoint y: 338, distance: 519.1
click at [631, 338] on div "< li v-for = "(topic, i) in item.topics" :key = "i" > {{ topic }} </ li > </ ul…" at bounding box center [362, 227] width 632 height 337
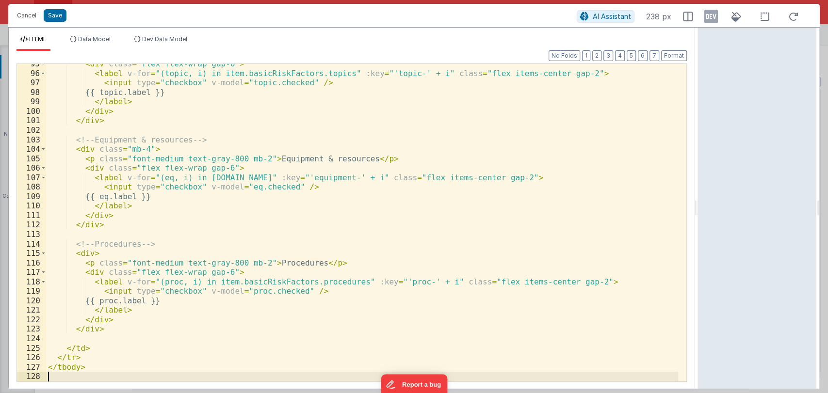
scroll to position [925, 0]
click at [667, 57] on button "Format" at bounding box center [674, 55] width 26 height 11
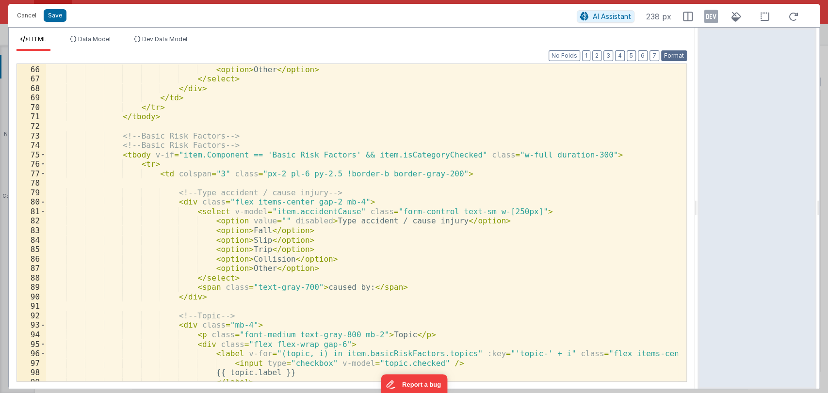
scroll to position [644, 0]
click at [56, 10] on button "Save" at bounding box center [55, 15] width 23 height 13
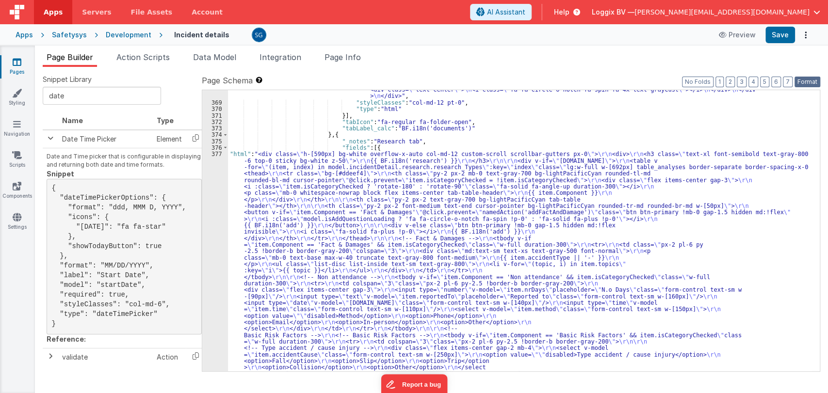
click at [811, 82] on button "Format" at bounding box center [808, 82] width 26 height 11
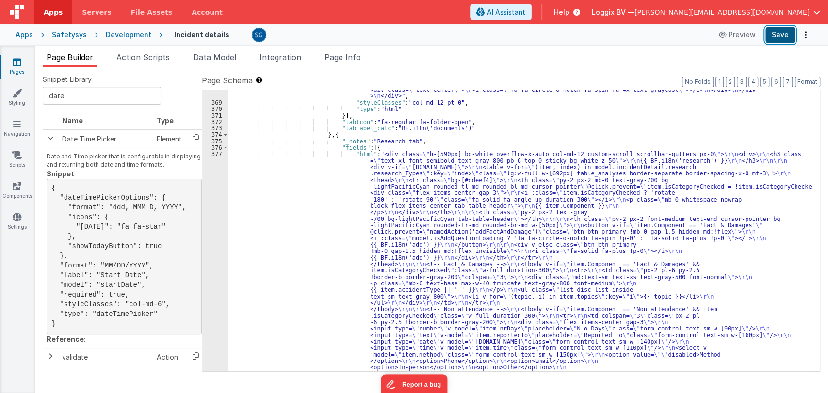
click at [777, 34] on button "Save" at bounding box center [781, 35] width 30 height 16
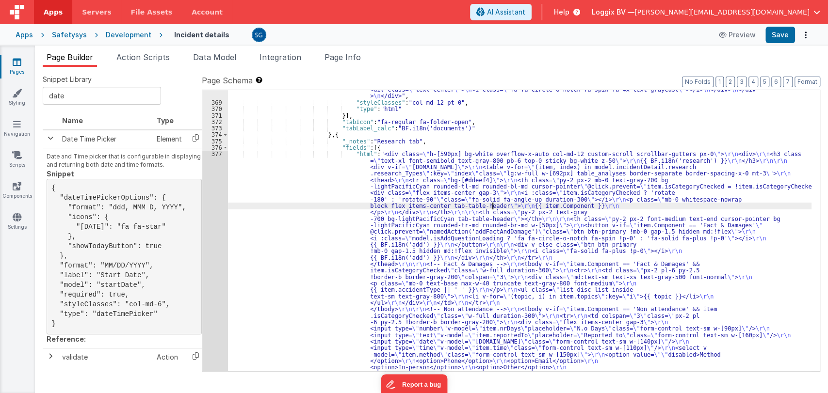
click at [491, 205] on div ""html" : "<div :class= \" (!model.incidentDetail.incident.id || model.isDocumen…" at bounding box center [520, 330] width 584 height 889
click at [381, 183] on div ""html" : "<div :class= \" (!model.incidentDetail.incident.id || model.isDocumen…" at bounding box center [520, 330] width 584 height 889
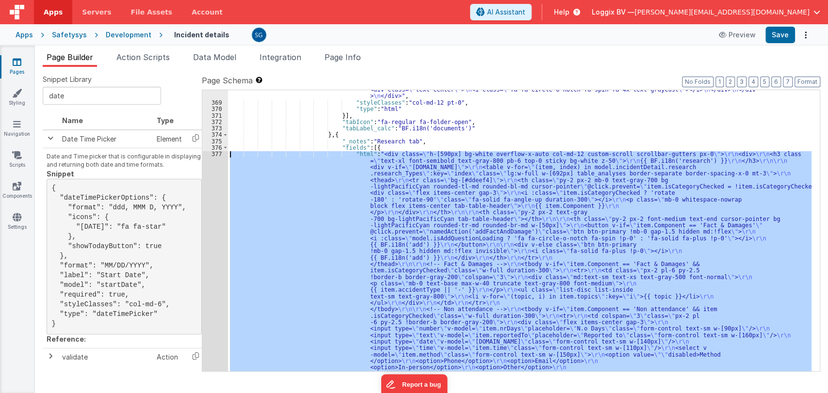
click at [216, 155] on div "377" at bounding box center [215, 348] width 26 height 394
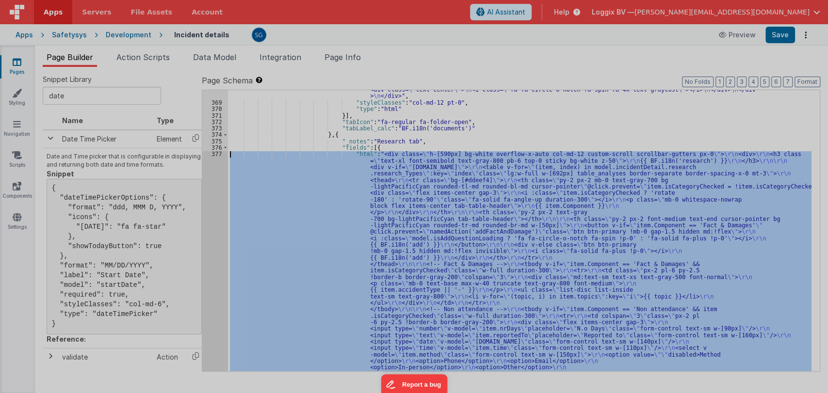
click at [216, 155] on div at bounding box center [414, 196] width 828 height 393
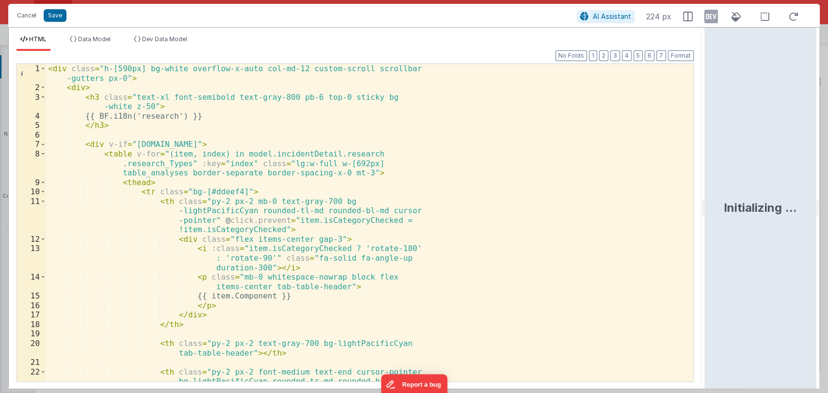
drag, startPoint x: 413, startPoint y: 211, endPoint x: 706, endPoint y: 181, distance: 294.0
click at [706, 181] on html "Cancel Save AI Assistant 224 px HTML Data Model Dev Data Model Format 7 6 5 4 3…" at bounding box center [414, 196] width 828 height 393
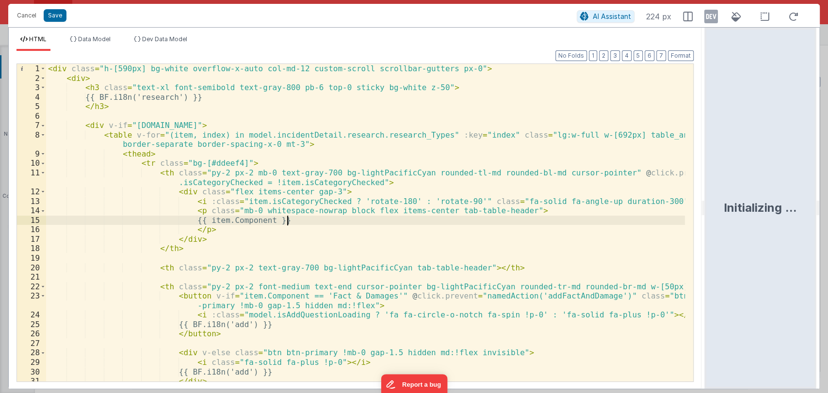
click at [454, 224] on div "< div class = "h-[590px] bg-white overflow-x-auto col-md-12 custom-scroll scrol…" at bounding box center [365, 232] width 639 height 337
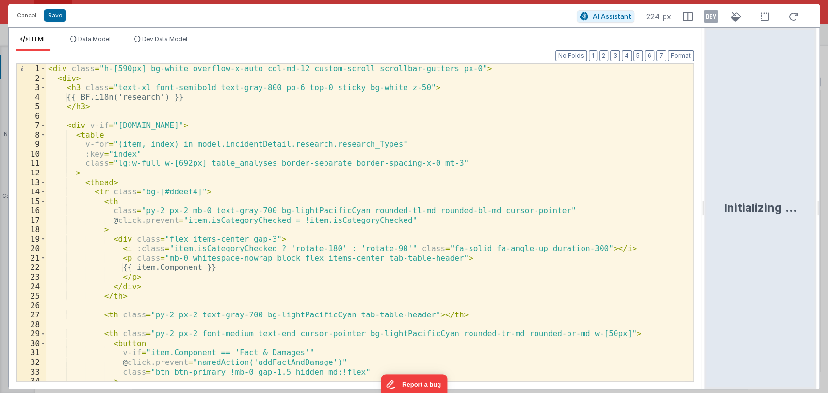
scroll to position [0, 0]
click at [681, 55] on button "Format" at bounding box center [681, 55] width 26 height 11
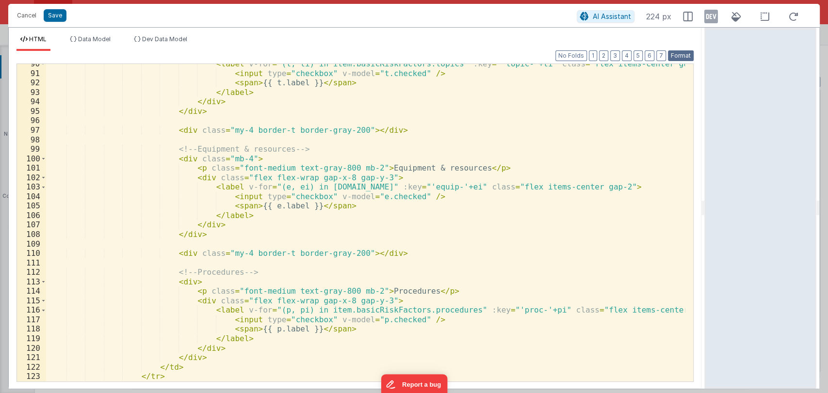
scroll to position [925, 0]
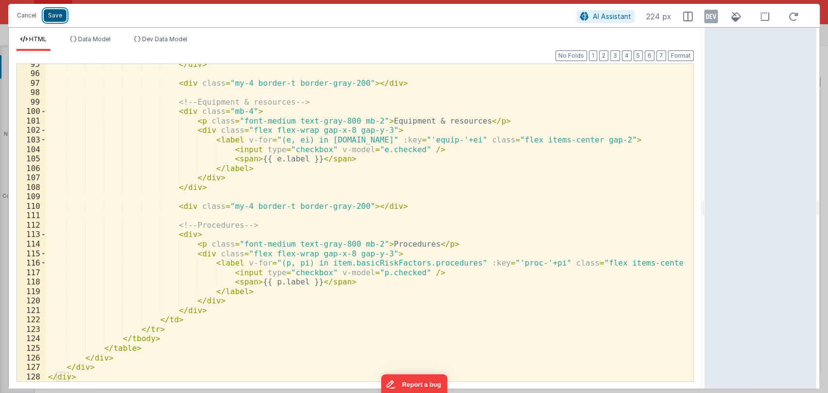
click at [62, 16] on button "Save" at bounding box center [55, 15] width 23 height 13
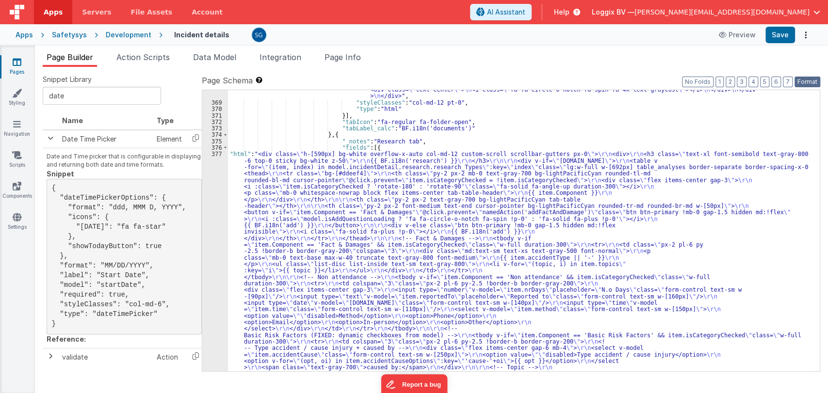
click at [810, 80] on button "Format" at bounding box center [808, 82] width 26 height 11
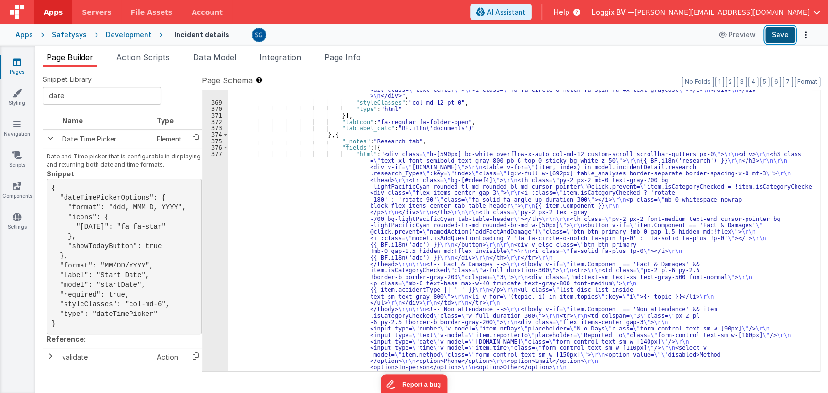
click at [776, 35] on button "Save" at bounding box center [781, 35] width 30 height 16
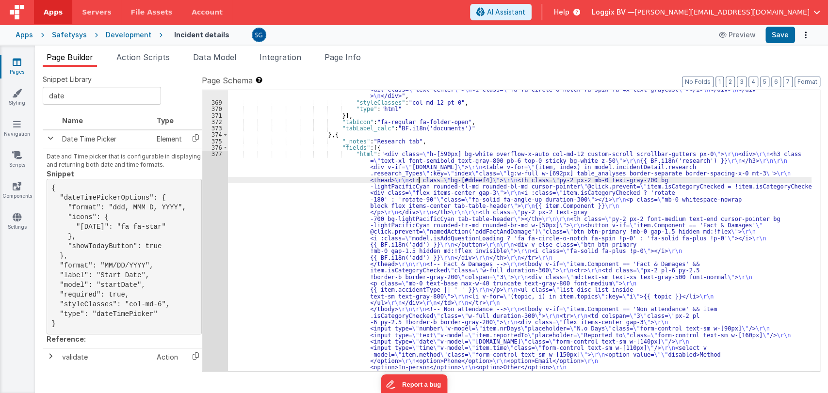
click at [418, 178] on div ""html" : "<div :class= \" (!model.incidentDetail.incident.id || model.isDocumen…" at bounding box center [520, 330] width 584 height 889
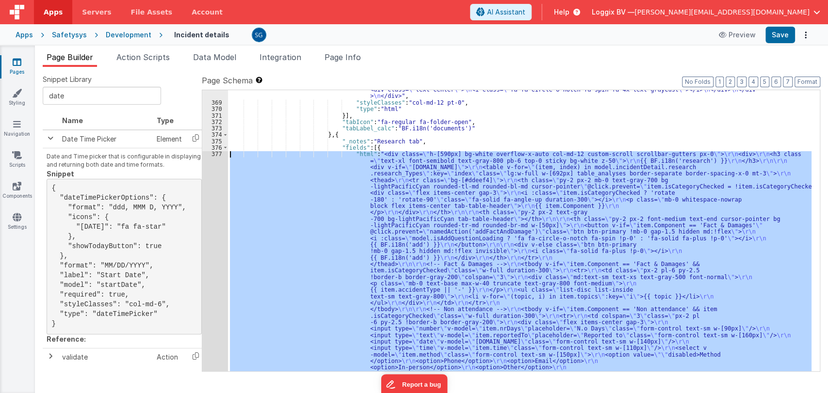
click at [214, 152] on div "377" at bounding box center [215, 348] width 26 height 394
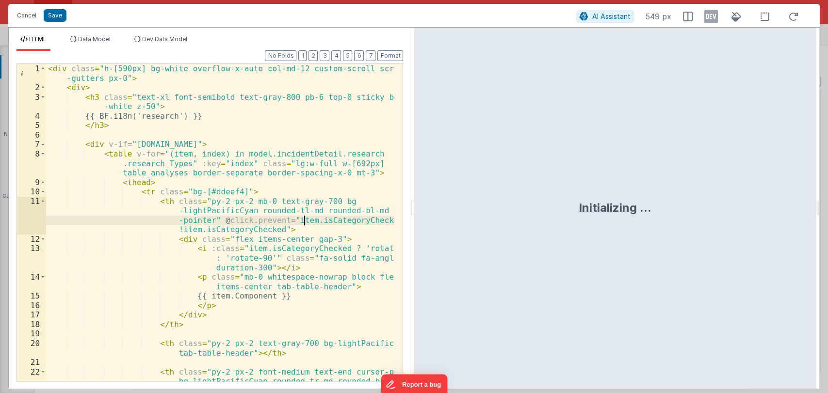
click at [306, 222] on div "< div class = "h-[590px] bg-white overflow-x-auto col-md-12 custom-scroll scrol…" at bounding box center [220, 246] width 349 height 365
drag, startPoint x: 413, startPoint y: 211, endPoint x: 714, endPoint y: 212, distance: 301.3
click at [714, 212] on html "Cancel Save AI Assistant 549 px HTML Data Model Dev Data Model Format 7 6 5 4 3…" at bounding box center [414, 196] width 828 height 393
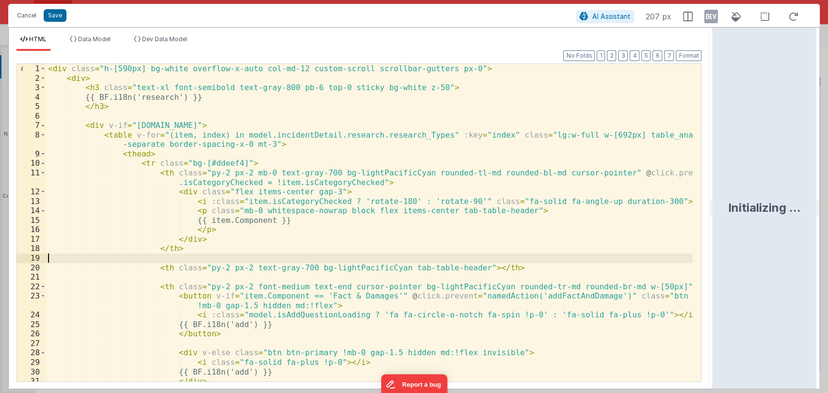
click at [444, 254] on div "< div class = "h-[590px] bg-white overflow-x-auto col-md-12 custom-scroll scrol…" at bounding box center [369, 232] width 647 height 337
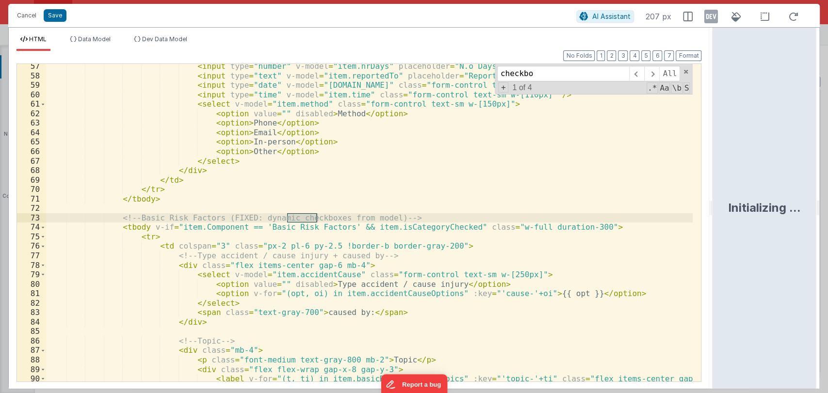
scroll to position [562, 0]
type input "checkbox"
click at [655, 75] on span at bounding box center [651, 74] width 15 height 16
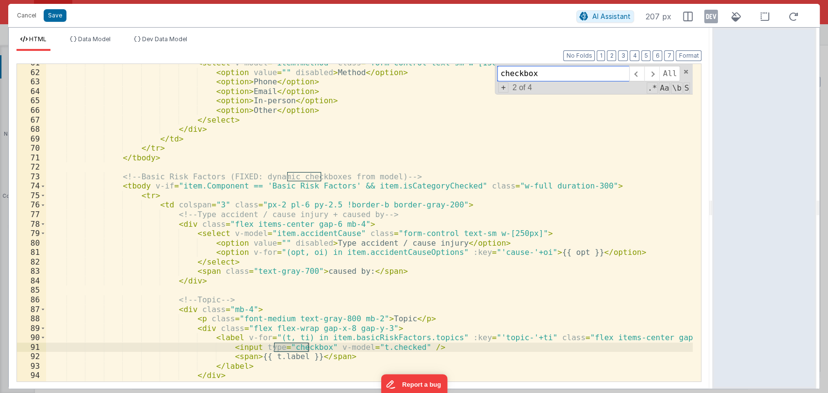
scroll to position [604, 0]
click at [605, 250] on div "< select v-model = "item.method" class = "form-control text-sm w-[150px]" > < o…" at bounding box center [369, 225] width 647 height 337
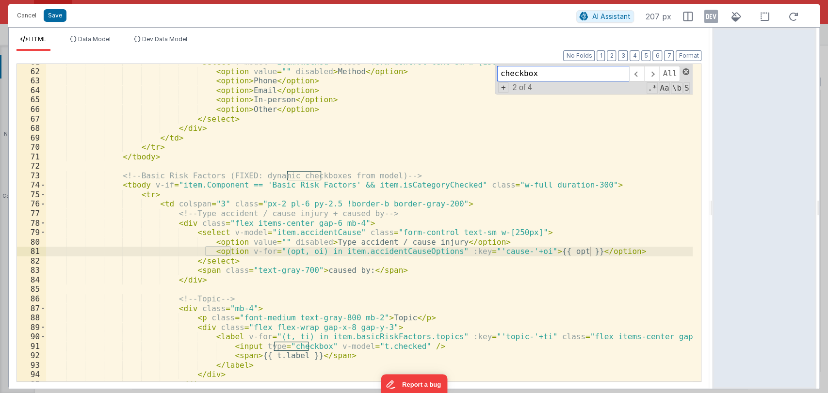
click at [687, 70] on span at bounding box center [686, 71] width 7 height 7
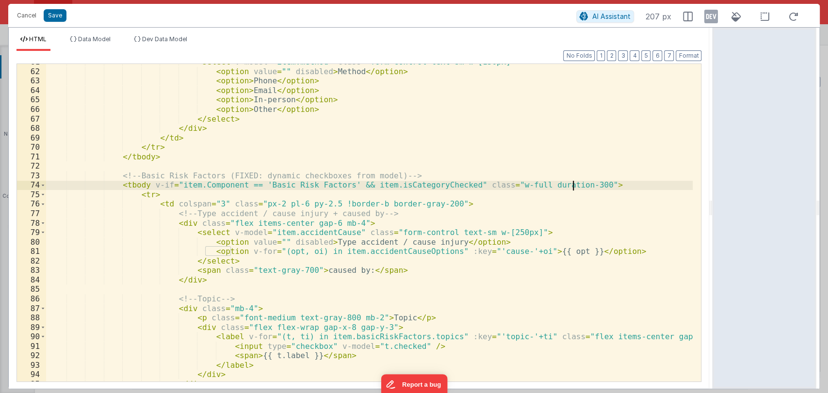
click at [594, 184] on div "< select v-model = "item.method" class = "form-control text-sm w-[150px]" > < o…" at bounding box center [369, 225] width 647 height 337
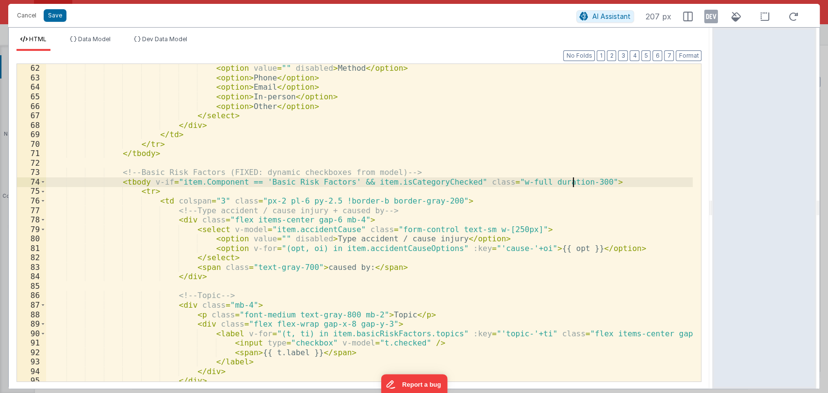
scroll to position [607, 0]
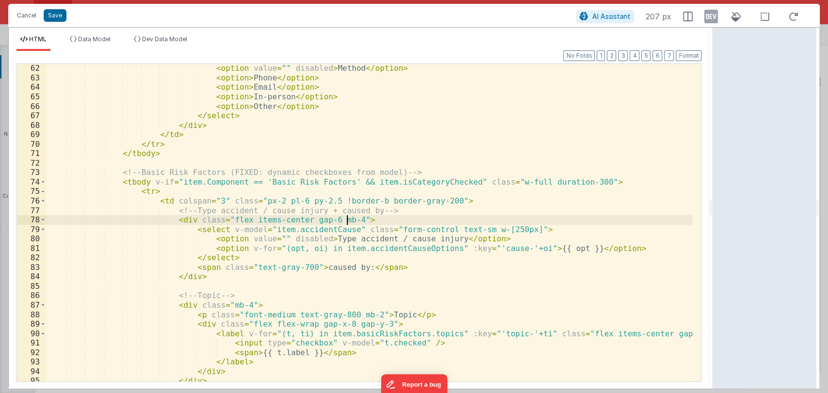
click at [348, 225] on div "< option value = "" disabled > Method </ option > < option > Phone </ option > …" at bounding box center [369, 232] width 647 height 337
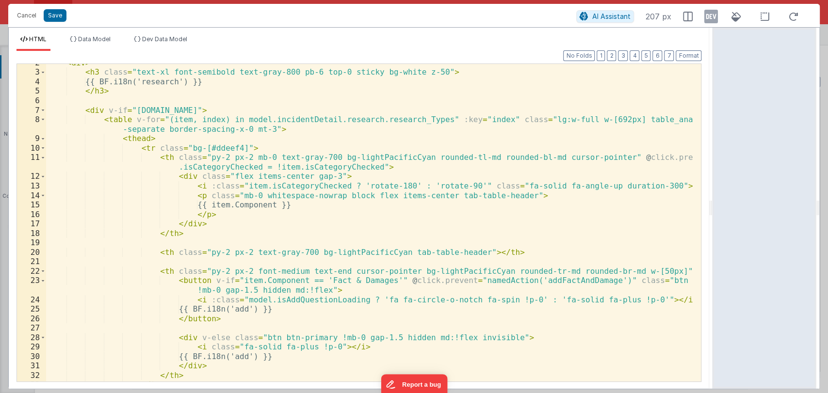
scroll to position [0, 0]
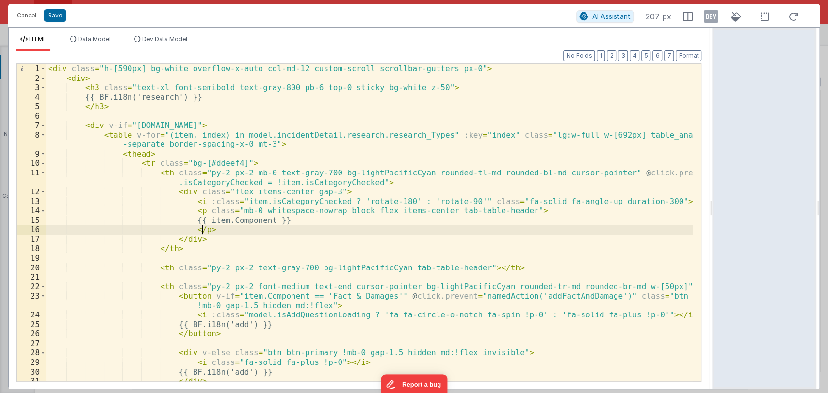
click at [326, 233] on div "< div class = "h-[590px] bg-white overflow-x-auto col-md-12 custom-scroll scrol…" at bounding box center [369, 232] width 647 height 337
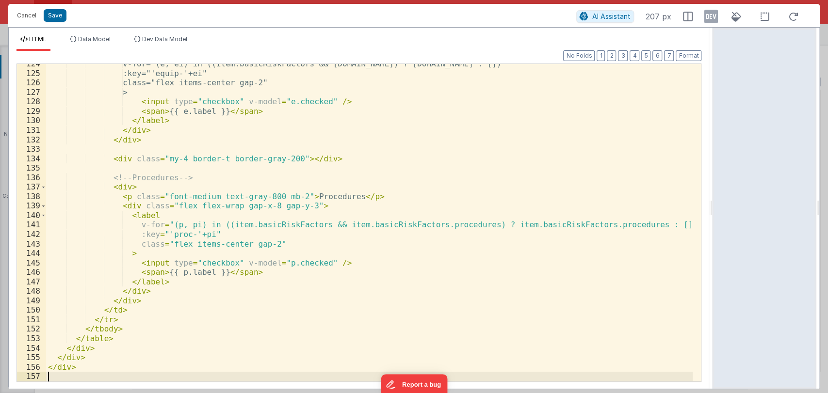
scroll to position [1172, 0]
click at [690, 57] on button "Format" at bounding box center [689, 55] width 26 height 11
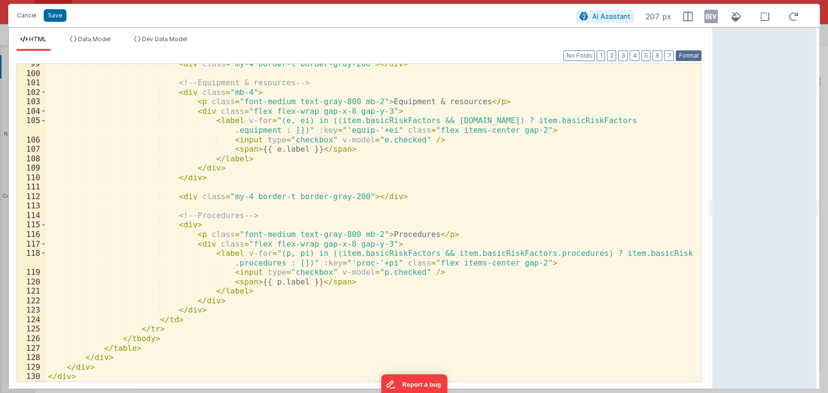
scroll to position [972, 0]
click at [51, 14] on button "Save" at bounding box center [55, 15] width 23 height 13
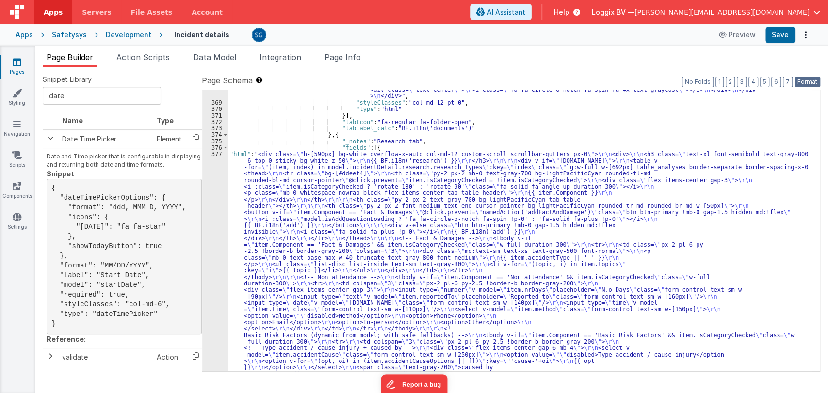
click at [803, 79] on button "Format" at bounding box center [808, 82] width 26 height 11
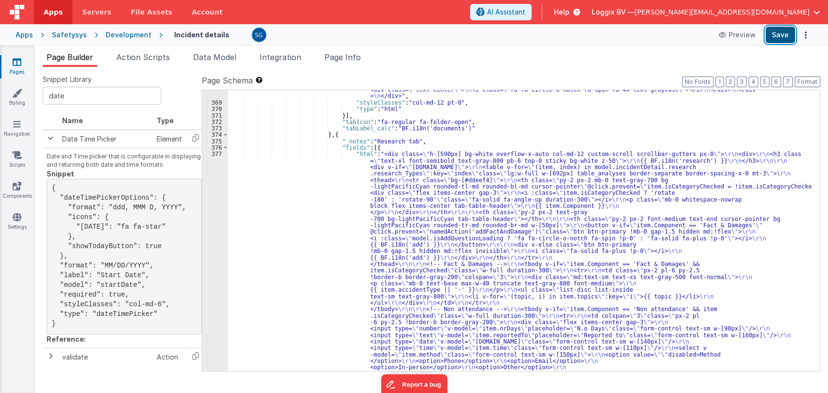
click at [786, 36] on button "Save" at bounding box center [781, 35] width 30 height 16
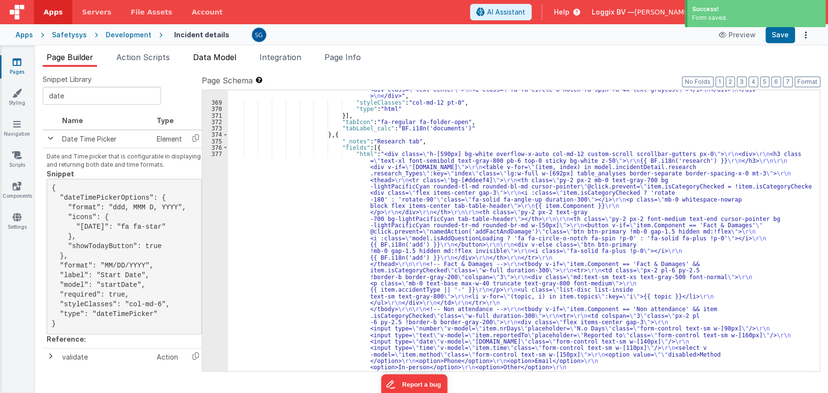
click at [216, 60] on span "Data Model" at bounding box center [214, 57] width 43 height 10
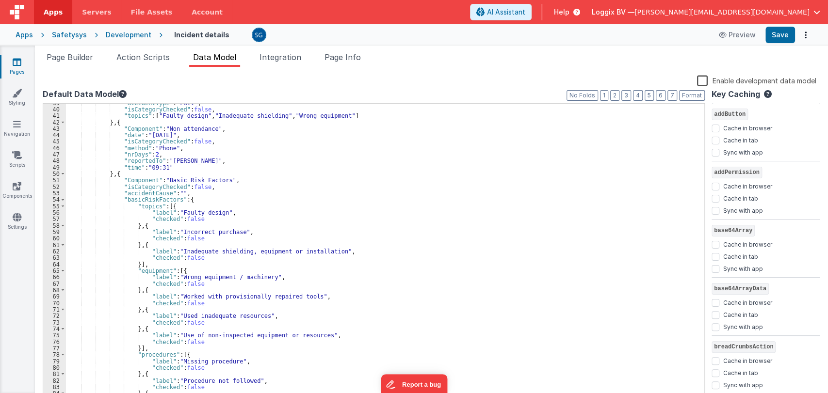
scroll to position [250, 0]
click at [62, 204] on span at bounding box center [62, 205] width 5 height 6
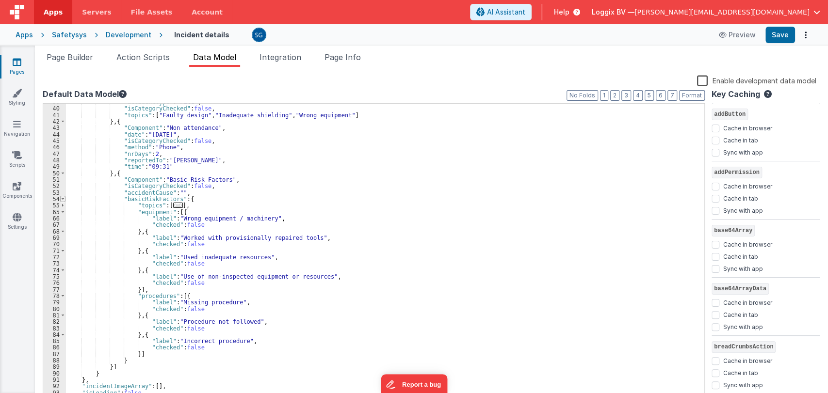
click at [60, 196] on span at bounding box center [62, 199] width 5 height 6
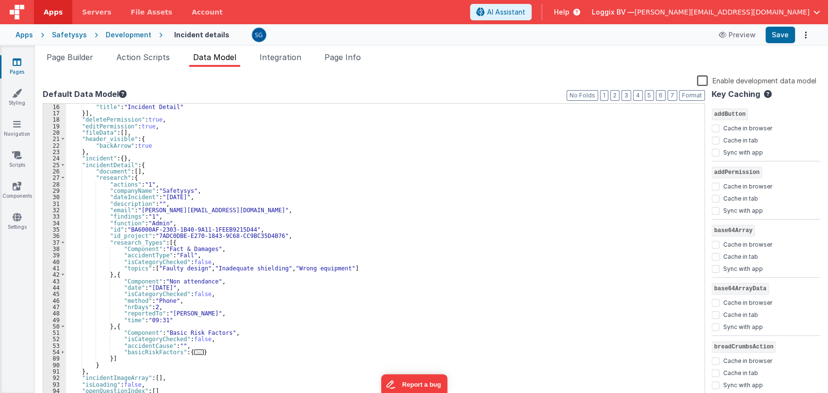
scroll to position [97, 0]
click at [108, 358] on div ""title" : "Incident Detail" }] , "deletePermission" : true , "editPermission" :…" at bounding box center [381, 259] width 630 height 310
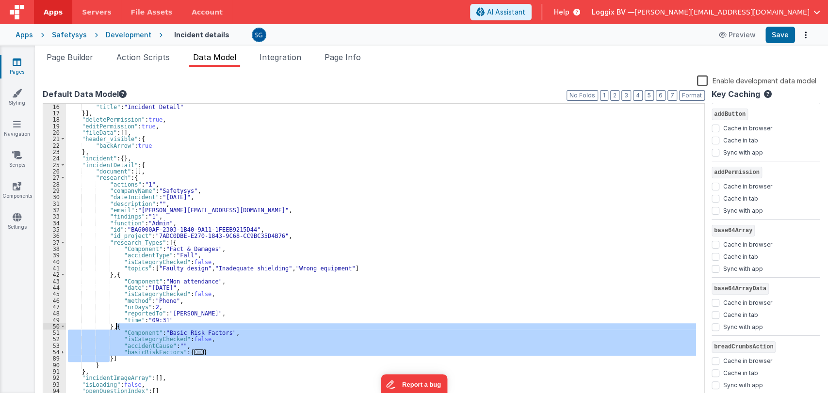
drag, startPoint x: 109, startPoint y: 359, endPoint x: 116, endPoint y: 327, distance: 32.0
click at [116, 327] on div ""title" : "Incident Detail" }] , "deletePermission" : true , "editPermission" :…" at bounding box center [381, 259] width 630 height 310
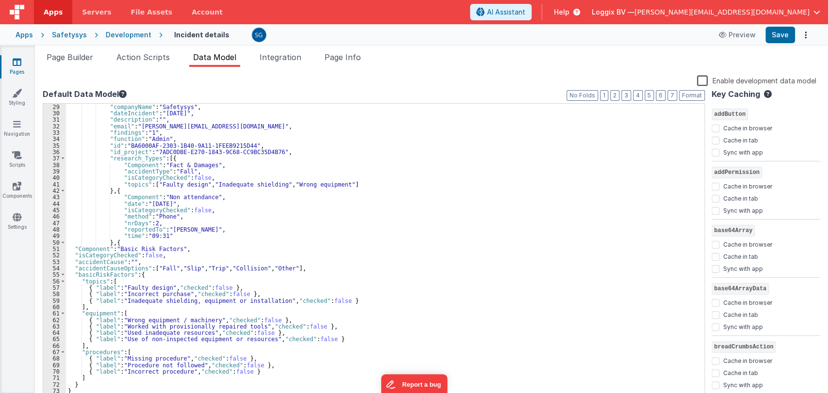
scroll to position [181, 0]
click at [687, 96] on button "Format" at bounding box center [692, 95] width 26 height 11
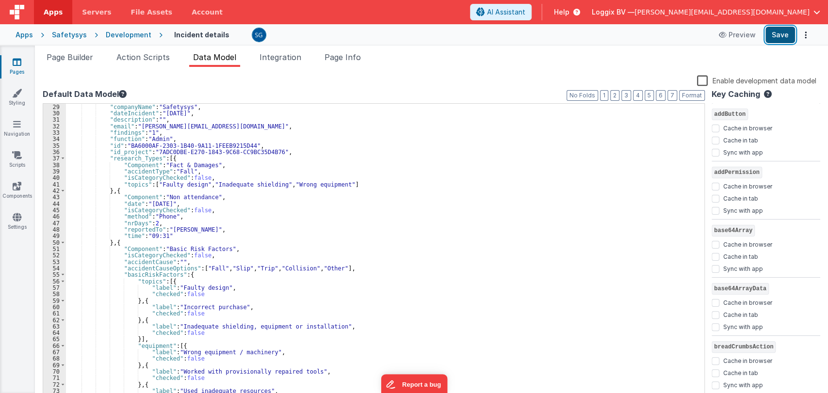
click at [784, 31] on button "Save" at bounding box center [781, 35] width 30 height 16
click at [781, 32] on button "Save" at bounding box center [781, 35] width 30 height 16
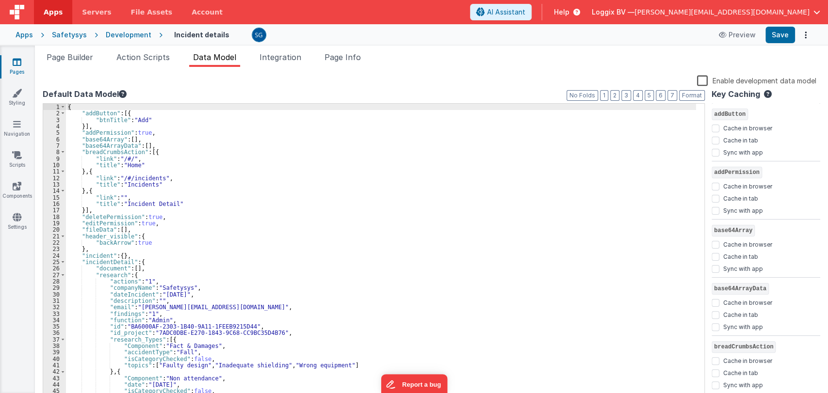
scroll to position [0, 0]
click at [137, 56] on span "Action Scripts" at bounding box center [142, 57] width 53 height 10
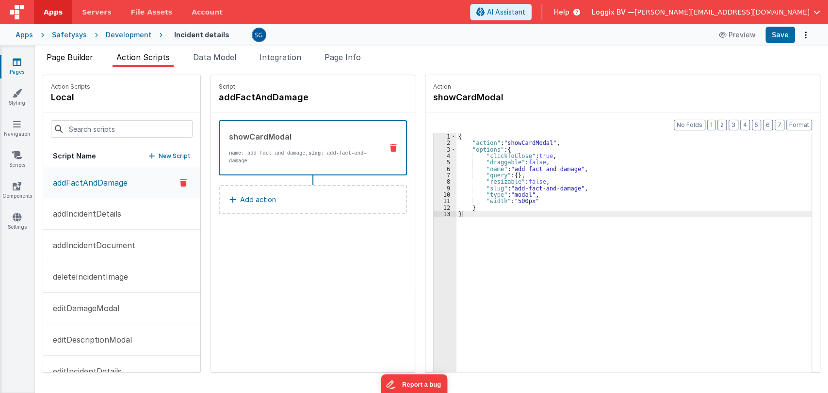
click at [62, 62] on li "Page Builder" at bounding box center [70, 59] width 54 height 16
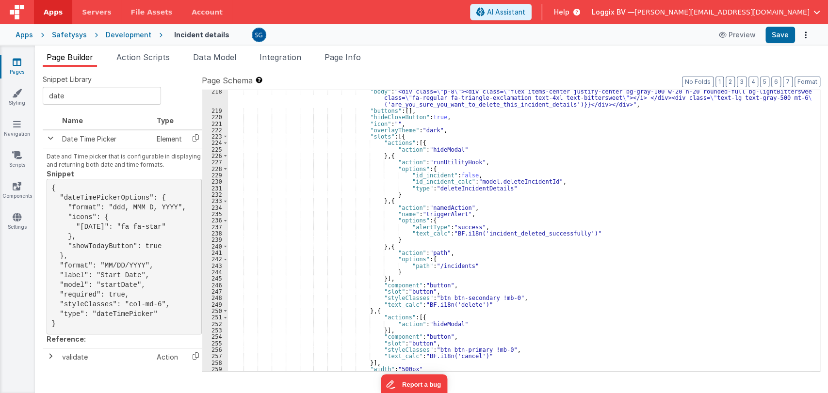
scroll to position [1603, 0]
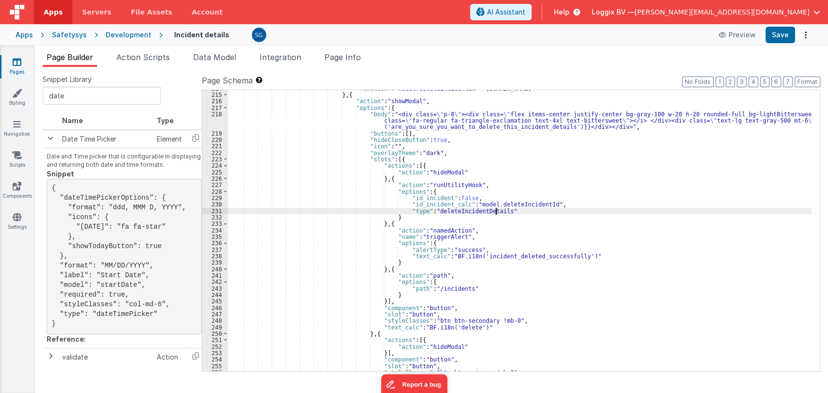
click at [517, 210] on div ""function" : "model.deleteIncidentId = model.incidentDetail.incident.id" } , { …" at bounding box center [520, 232] width 584 height 294
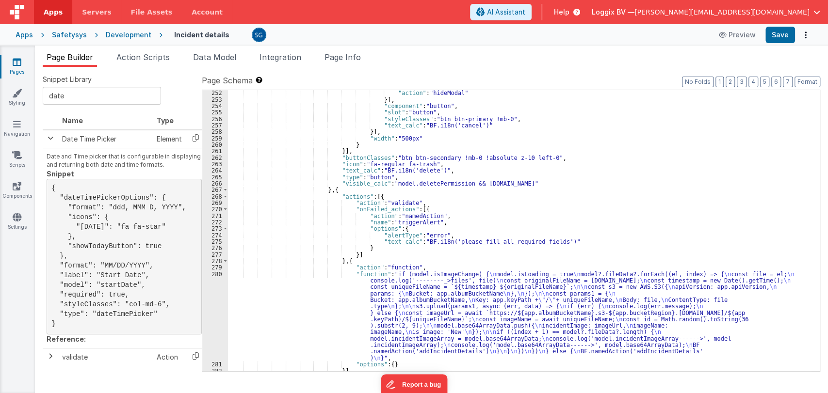
scroll to position [1857, 0]
click at [429, 194] on div ""action" : "hideModal" }] , "component" : "button" , "slot" : "button" , "style…" at bounding box center [520, 237] width 584 height 294
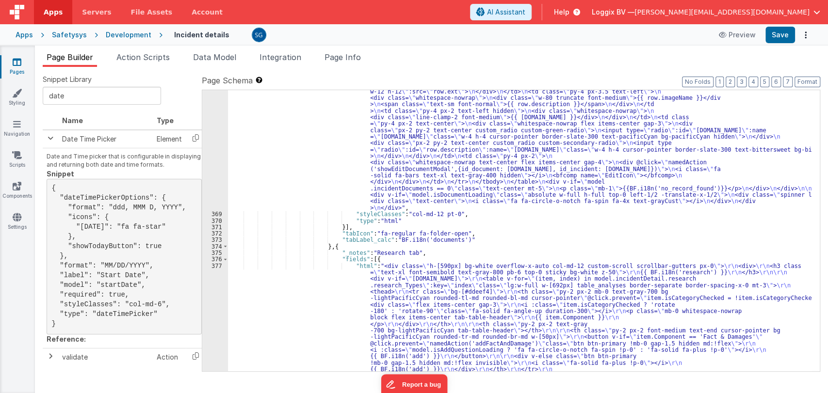
scroll to position [3838, 0]
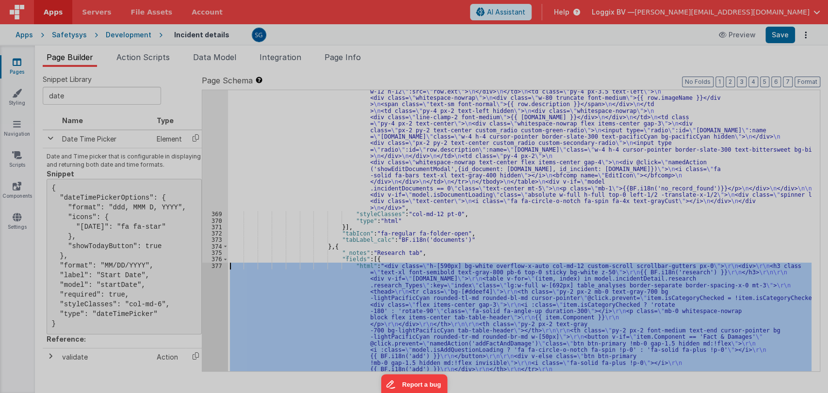
click at [212, 265] on div at bounding box center [414, 196] width 828 height 393
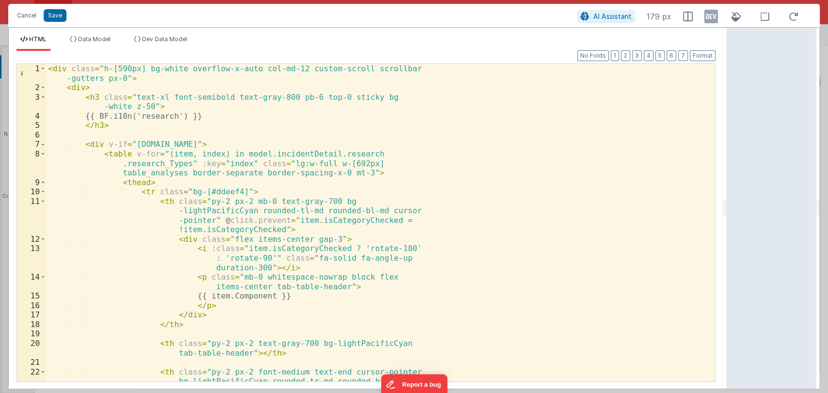
drag, startPoint x: 411, startPoint y: 211, endPoint x: 728, endPoint y: 200, distance: 317.0
click at [728, 200] on html "Cancel Save AI Assistant 179 px HTML Data Model Dev Data Model Format 7 6 5 4 3…" at bounding box center [414, 196] width 828 height 393
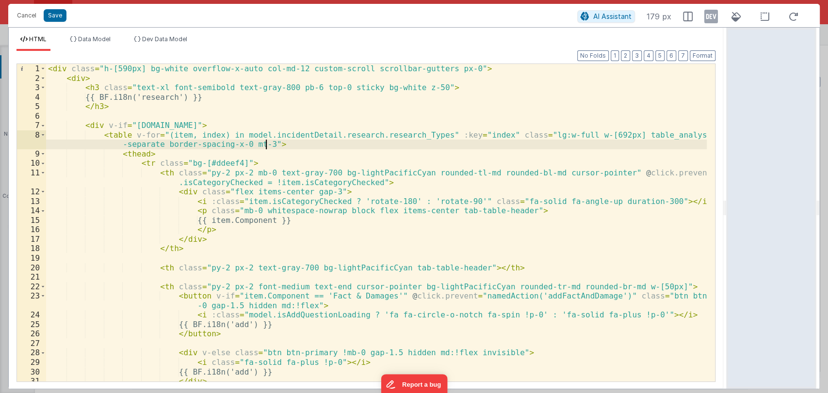
click at [418, 141] on div "< div class = "h-[590px] bg-white overflow-x-auto col-md-12 custom-scroll scrol…" at bounding box center [376, 232] width 661 height 337
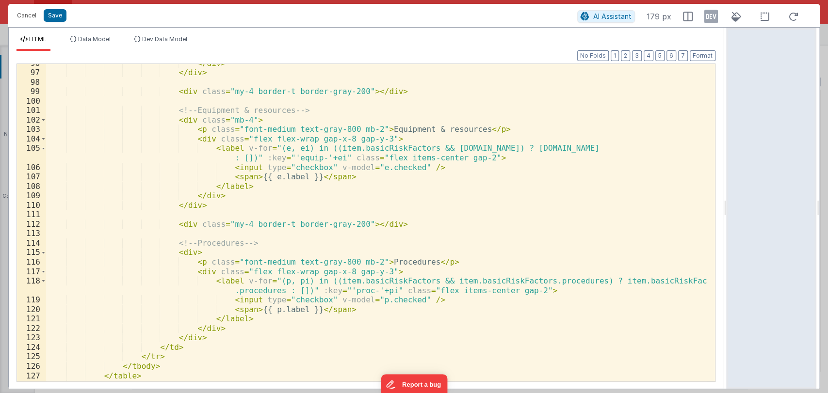
scroll to position [972, 0]
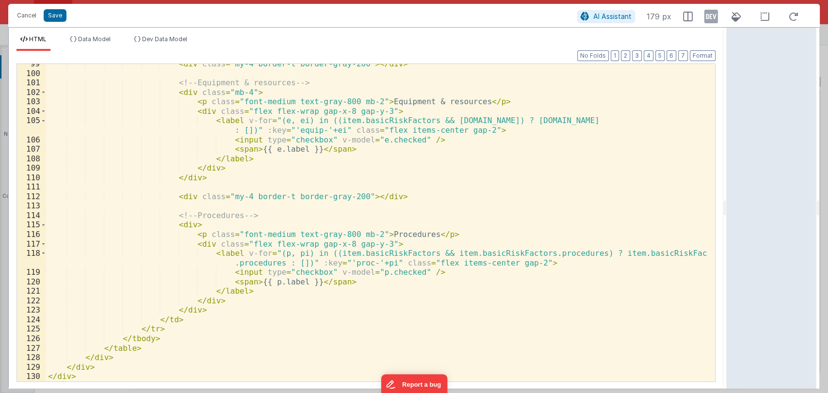
click at [282, 167] on div "< div class = "my-4 border-t border-gray-200" > </ div > <!-- Equipment & resou…" at bounding box center [376, 227] width 661 height 337
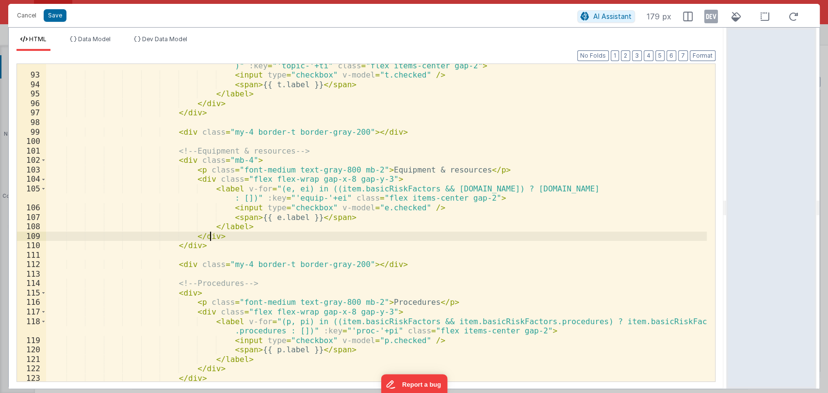
scroll to position [899, 0]
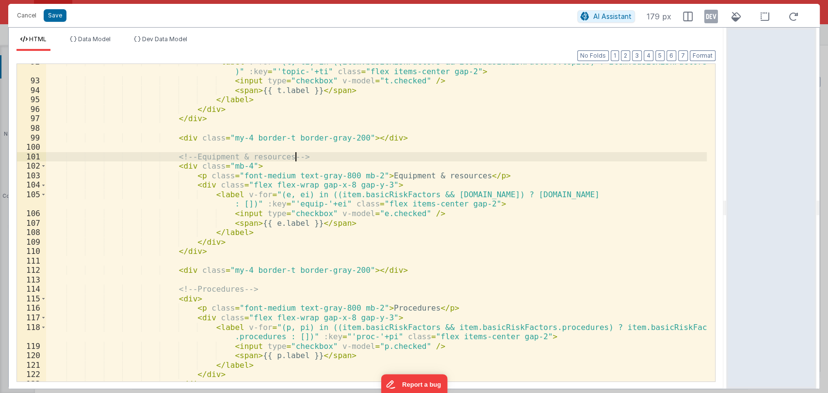
click at [380, 160] on div "< label v-for = "(t, ti) in ((item.basicRiskFactors && item.basicRiskFactors.to…" at bounding box center [376, 230] width 661 height 346
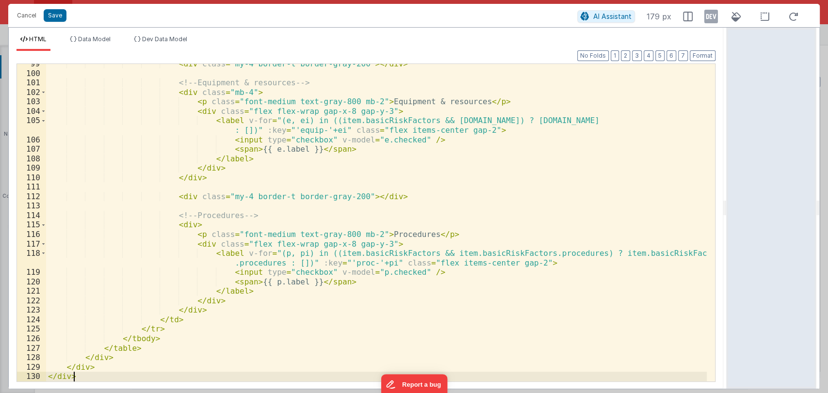
scroll to position [972, 0]
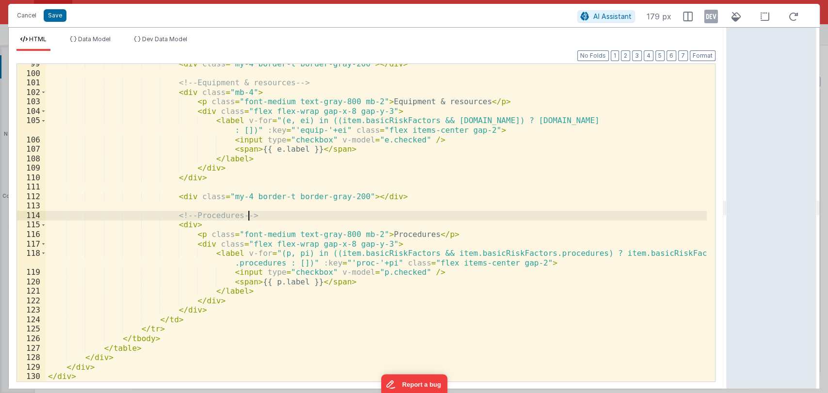
click at [439, 211] on div "< div class = "my-4 border-t border-gray-200" > </ div > <!-- Equipment & resou…" at bounding box center [376, 227] width 661 height 337
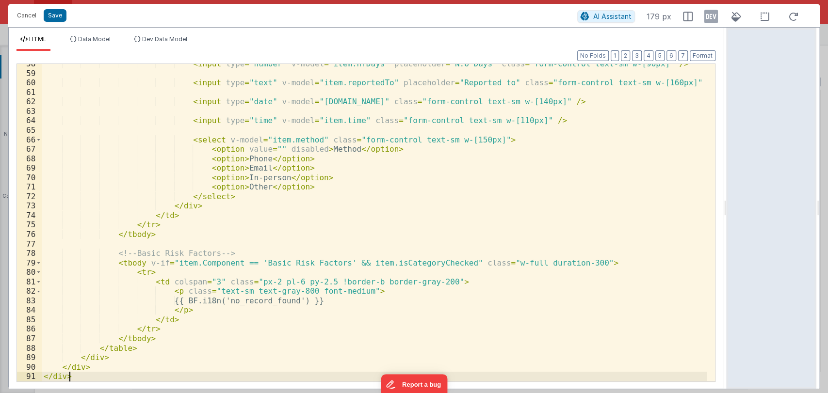
scroll to position [574, 0]
click at [706, 57] on button "Format" at bounding box center [703, 55] width 26 height 11
click at [60, 11] on button "Save" at bounding box center [55, 15] width 23 height 13
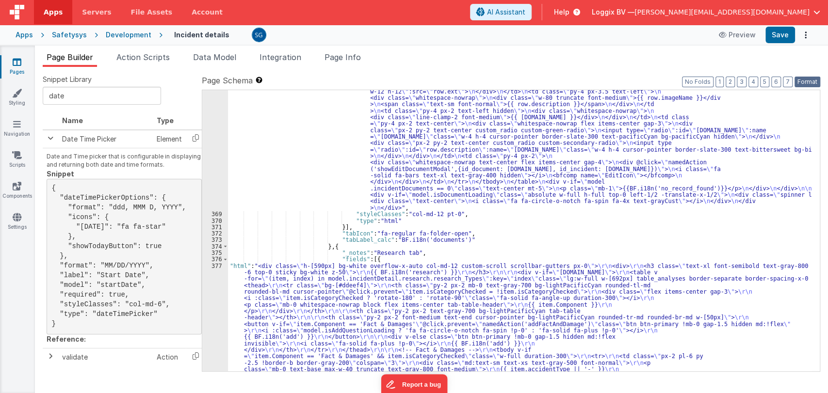
click at [802, 82] on button "Format" at bounding box center [808, 82] width 26 height 11
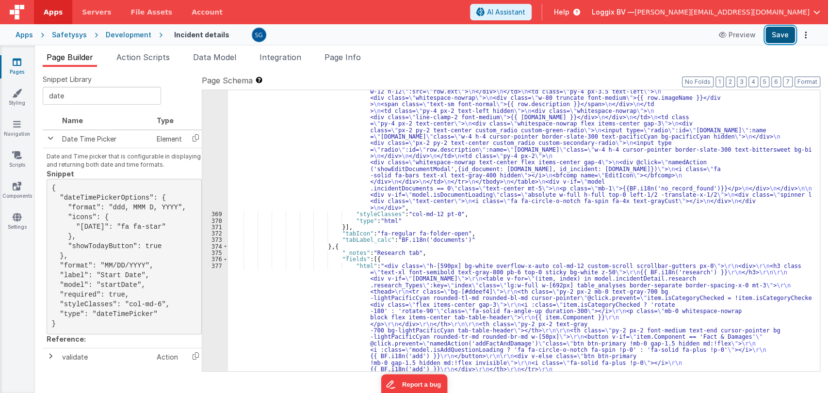
click at [774, 34] on button "Save" at bounding box center [781, 35] width 30 height 16
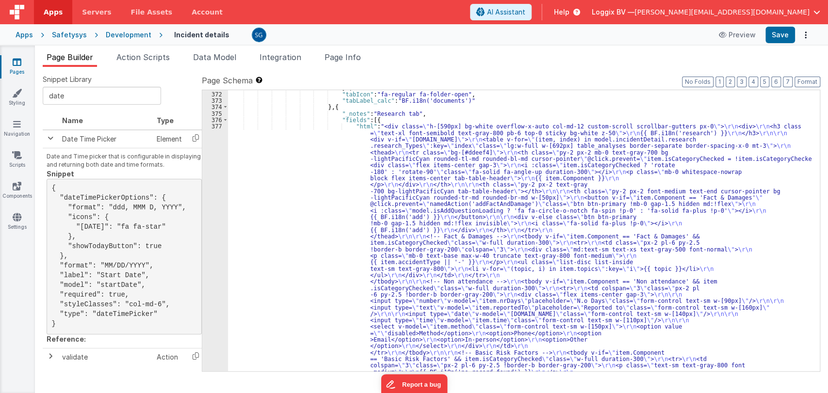
scroll to position [3976, 0]
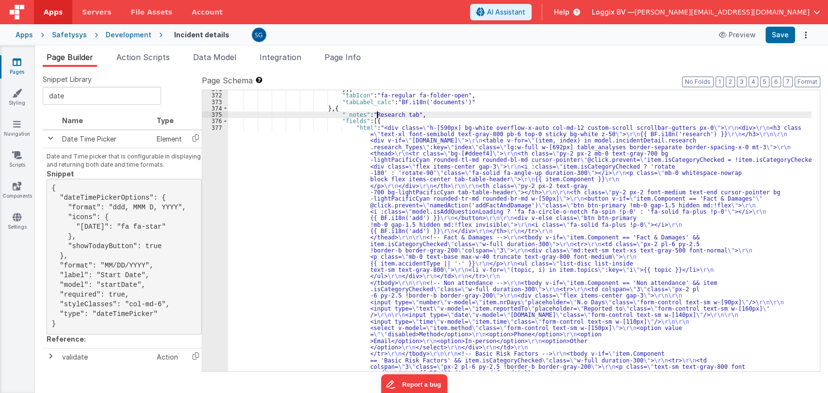
click at [376, 112] on div "}] , "tabIcon" : "fa-regular fa-folder-open" , "tabLabel_calc" : "BF.i18n('docu…" at bounding box center [520, 359] width 584 height 547
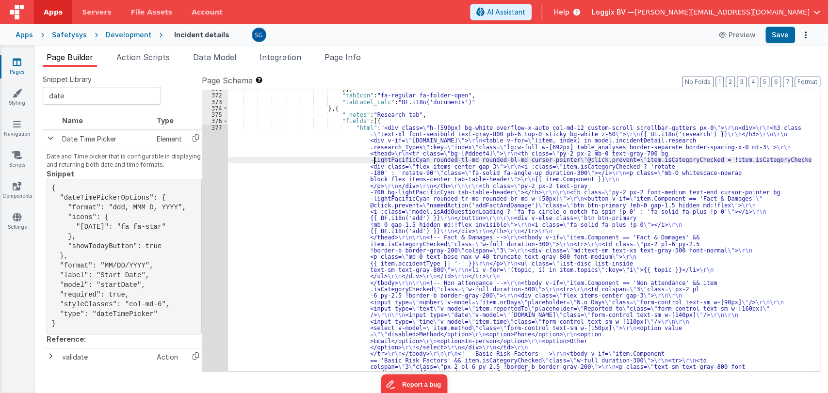
click at [375, 162] on div "}] , "tabIcon" : "fa-regular fa-folder-open" , "tabLabel_calc" : "BF.i18n('docu…" at bounding box center [520, 359] width 584 height 547
click at [217, 128] on div "377" at bounding box center [215, 254] width 26 height 259
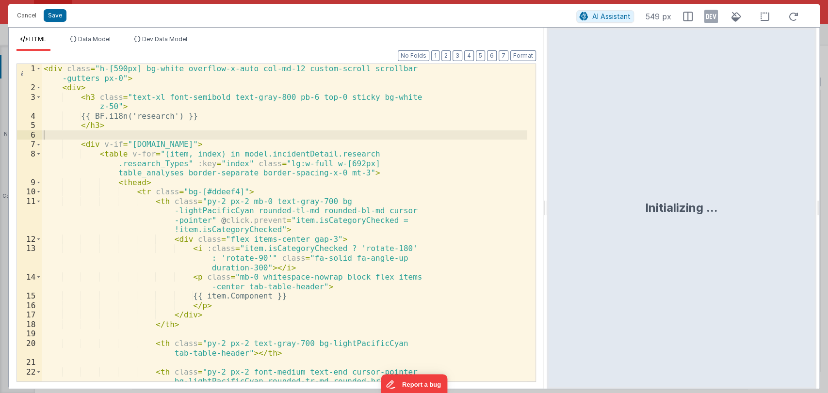
drag, startPoint x: 412, startPoint y: 208, endPoint x: 547, endPoint y: 202, distance: 135.0
click at [547, 202] on html "Cancel Save AI Assistant 549 px HTML Data Model Dev Data Model Format 7 6 5 4 3…" at bounding box center [414, 196] width 828 height 393
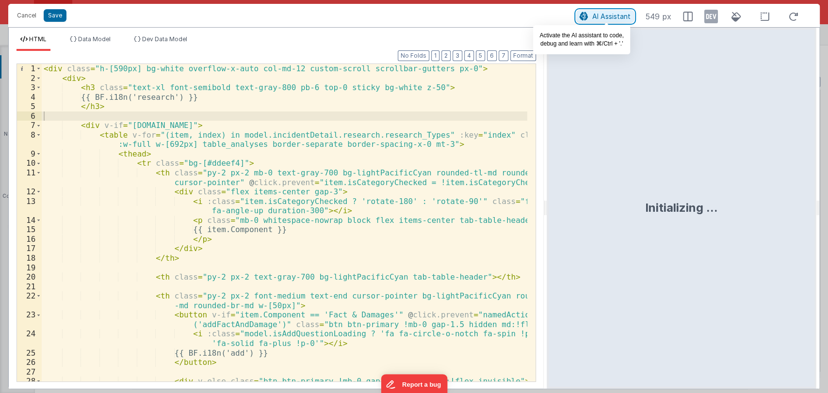
click at [607, 16] on span "AI Assistant" at bounding box center [611, 16] width 38 height 8
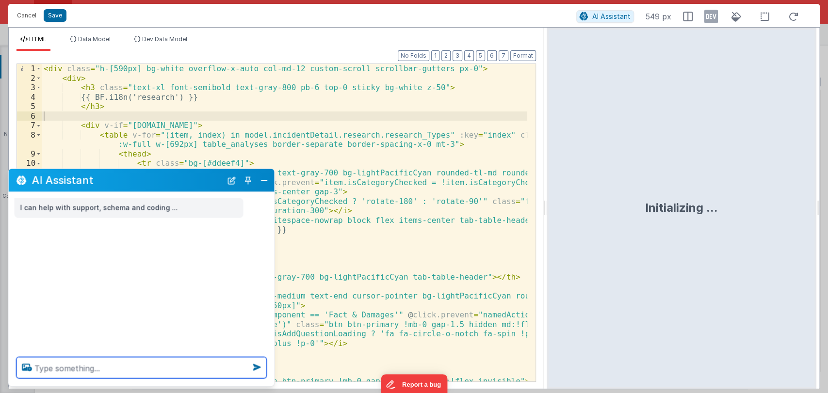
click at [75, 370] on textarea at bounding box center [141, 368] width 250 height 21
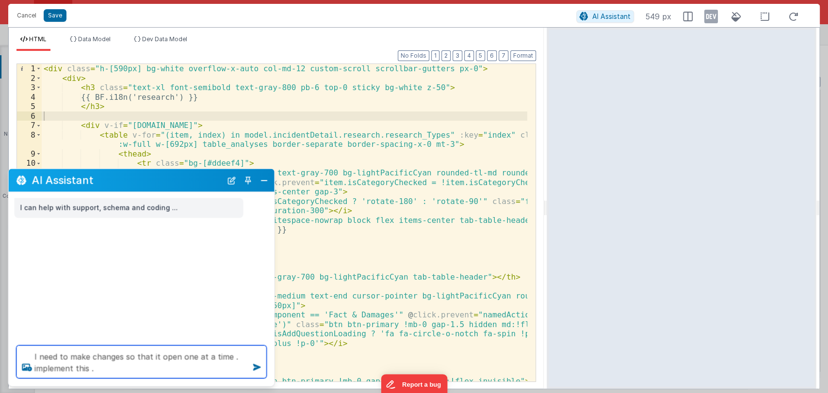
type textarea "I need to make changes so that it open one at a time . implement this ."
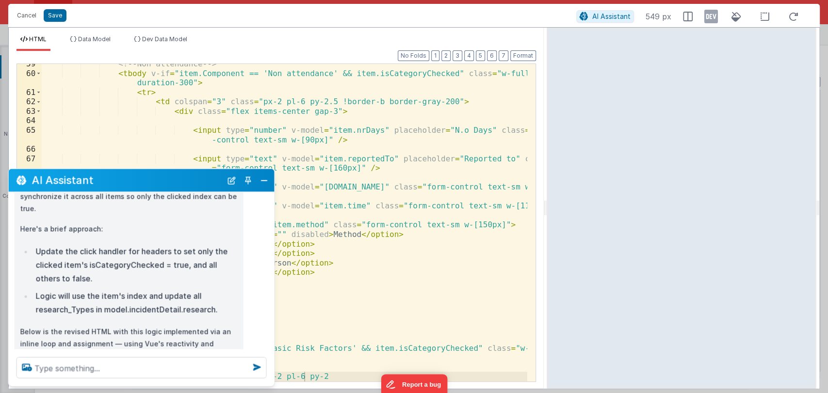
scroll to position [0, 0]
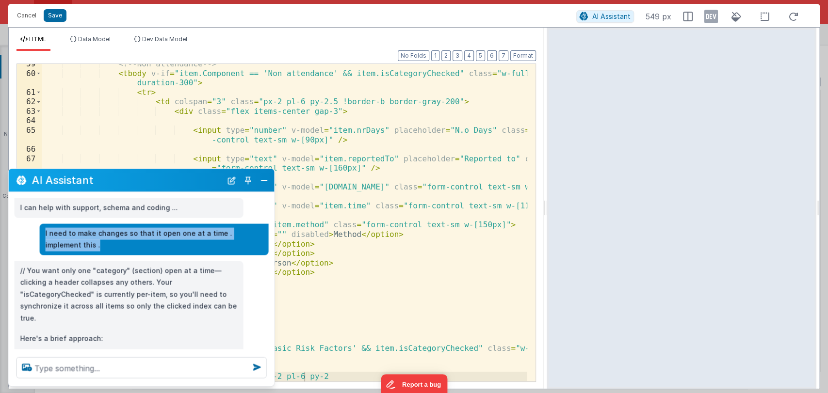
drag, startPoint x: 76, startPoint y: 250, endPoint x: 42, endPoint y: 232, distance: 38.4
click at [42, 232] on div "I need to make changes so that it open one at a time . implement this ." at bounding box center [154, 240] width 229 height 32
copy p "I need to make changes so that it open one at a time . implement this ."
click at [264, 181] on button "Close" at bounding box center [264, 181] width 13 height 14
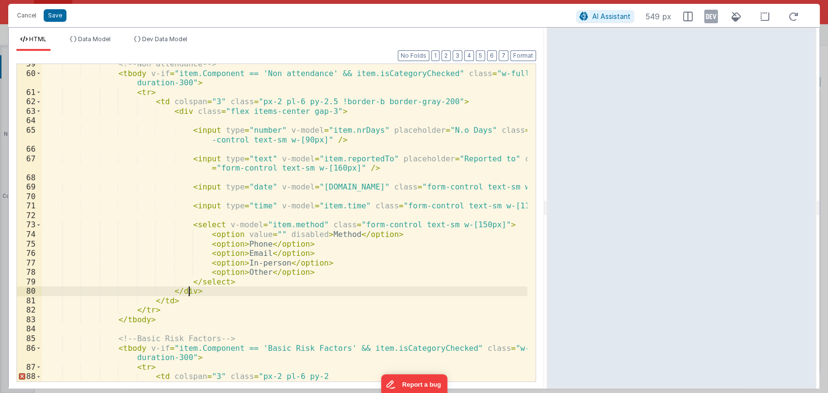
click at [259, 293] on div "<!-- Non attendance --> < tbody v-if = "item.Component == 'Non attendance' && i…" at bounding box center [285, 227] width 486 height 337
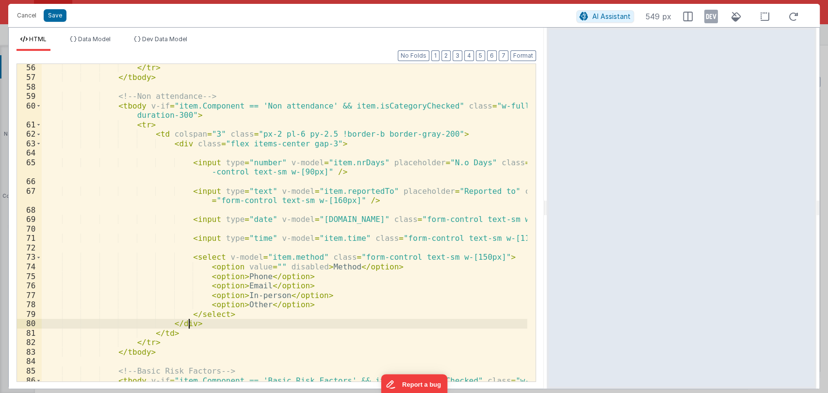
scroll to position [621, 0]
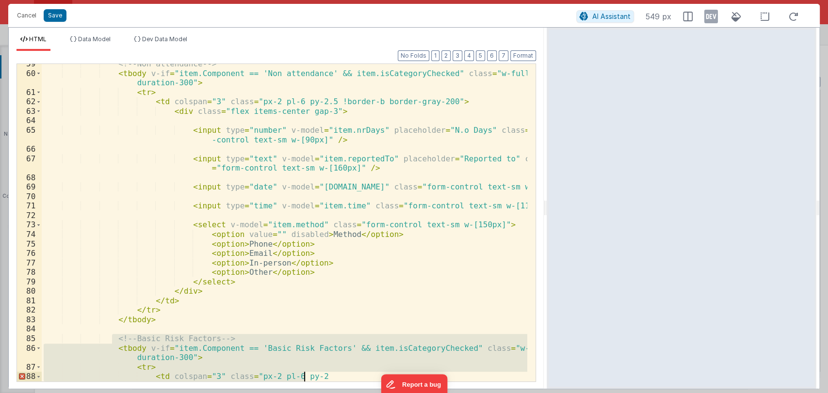
drag, startPoint x: 113, startPoint y: 339, endPoint x: 321, endPoint y: 376, distance: 211.4
click at [321, 376] on div "<!-- Non attendance --> < tbody v-if = "item.Component == 'Non attendance' && i…" at bounding box center [285, 227] width 486 height 337
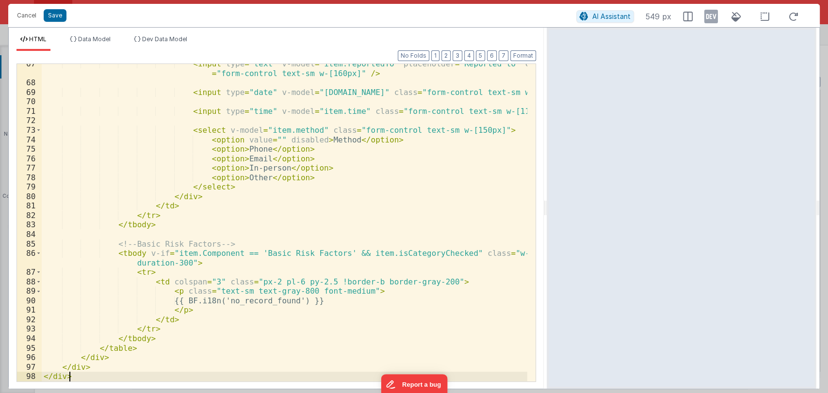
scroll to position [716, 0]
click at [528, 55] on button "Format" at bounding box center [523, 55] width 26 height 11
click at [58, 13] on button "Save" at bounding box center [55, 15] width 23 height 13
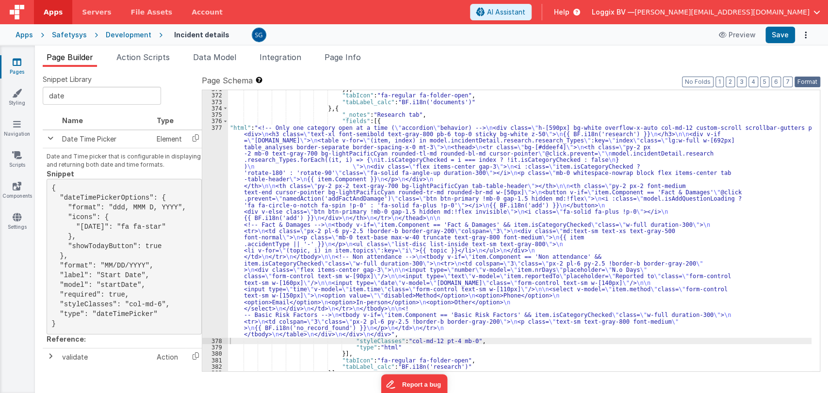
click at [805, 83] on button "Format" at bounding box center [808, 82] width 26 height 11
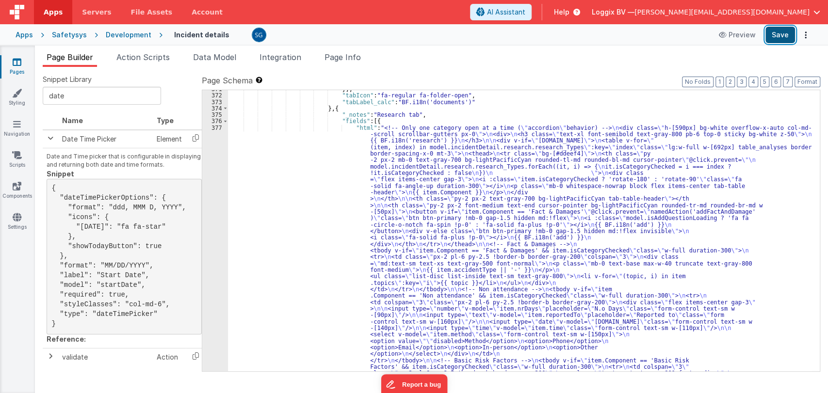
click at [774, 38] on button "Save" at bounding box center [781, 35] width 30 height 16
